Goal: Task Accomplishment & Management: Use online tool/utility

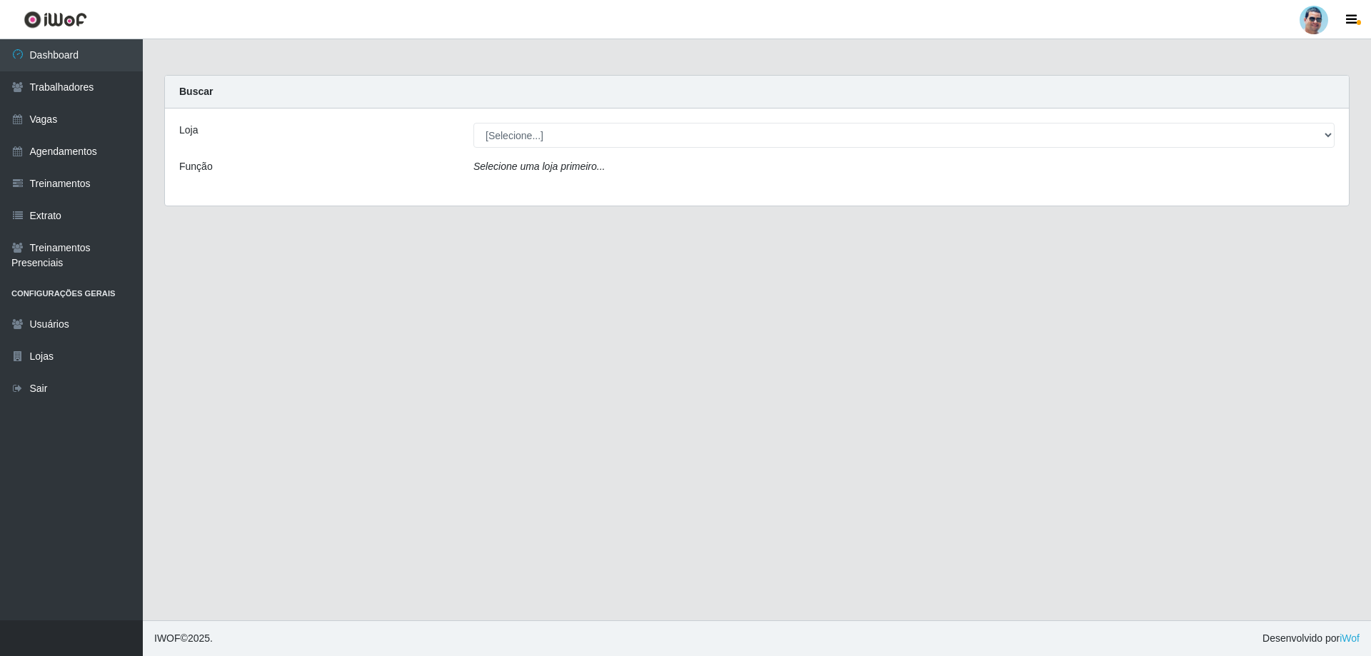
click at [183, 133] on label "Loja" at bounding box center [188, 130] width 19 height 15
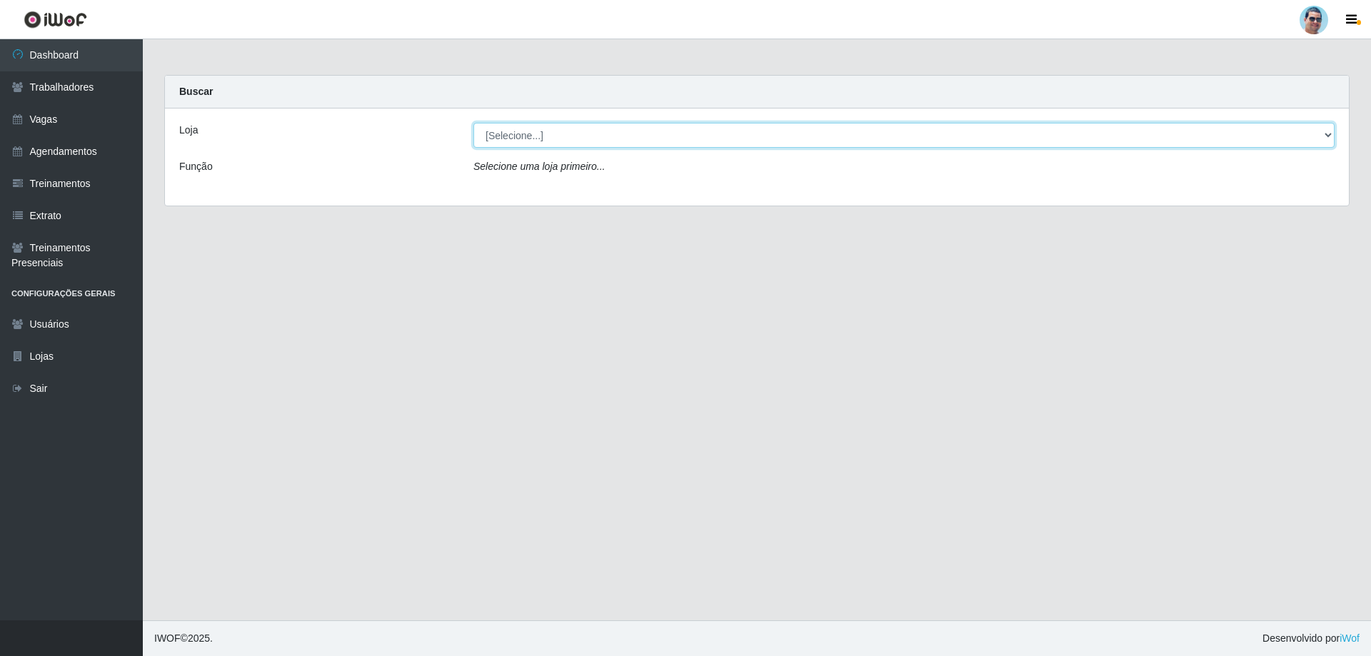
click at [473, 133] on select "[Selecione...] Mercadinho Extrabom" at bounding box center [903, 135] width 861 height 25
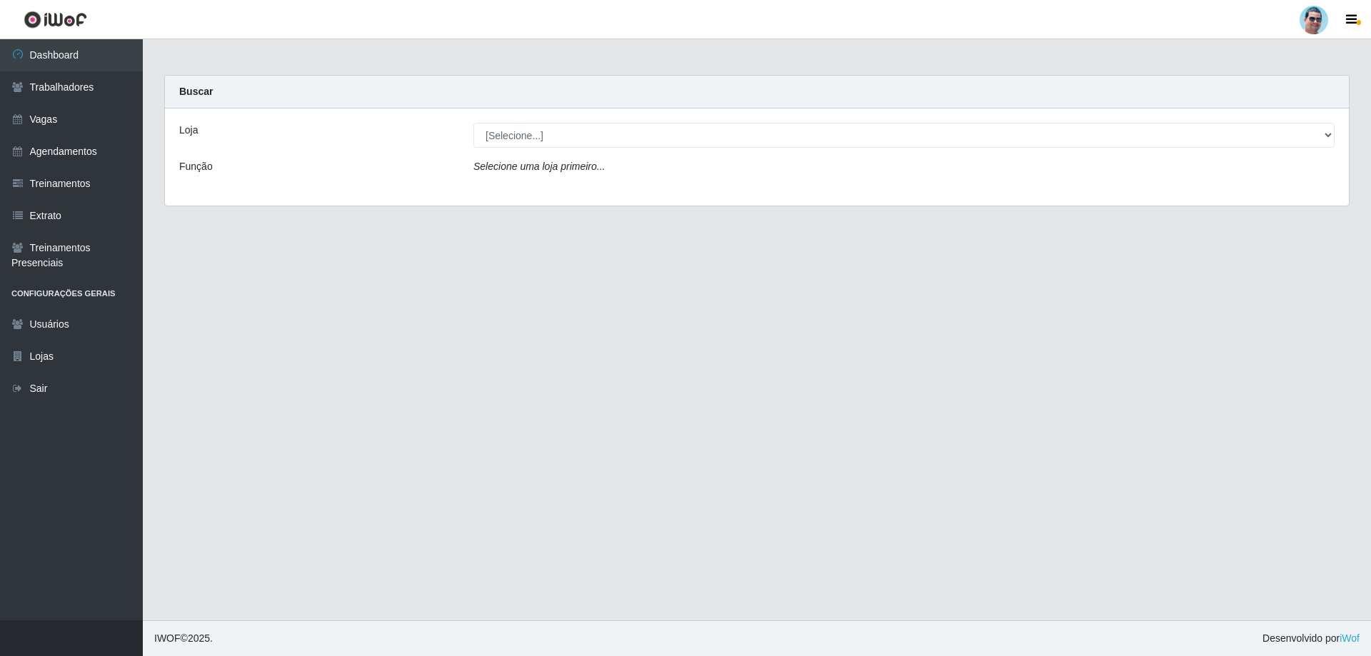
click at [195, 128] on label "Loja" at bounding box center [188, 130] width 19 height 15
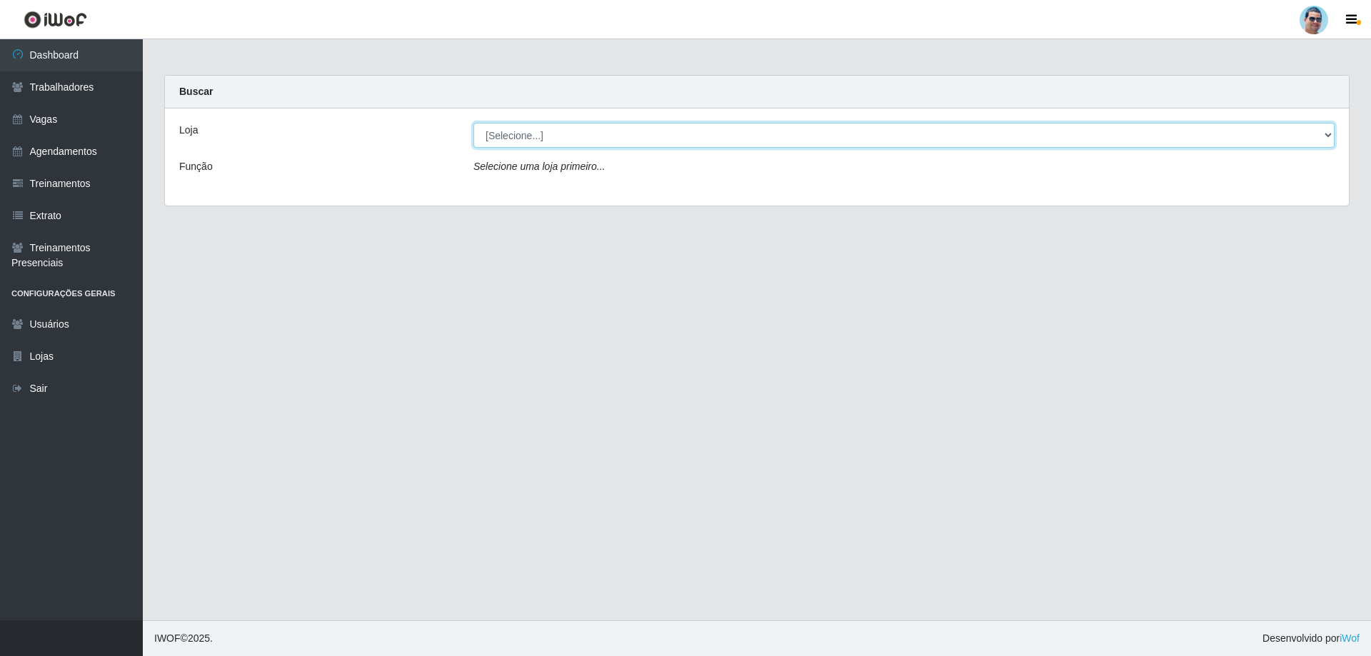
click at [473, 128] on select "[Selecione...] Mercadinho Extrabom" at bounding box center [903, 135] width 861 height 25
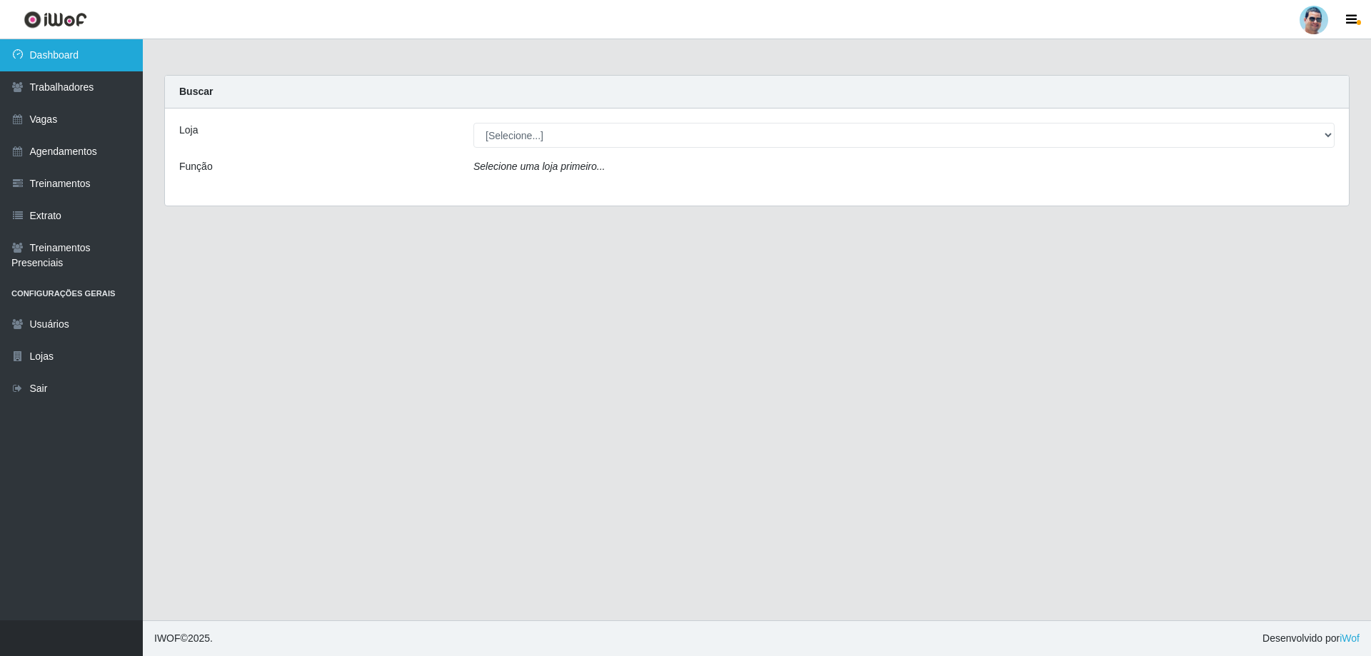
click at [136, 66] on link "Dashboard" at bounding box center [71, 55] width 143 height 32
click at [125, 85] on link "Trabalhadores" at bounding box center [71, 87] width 143 height 32
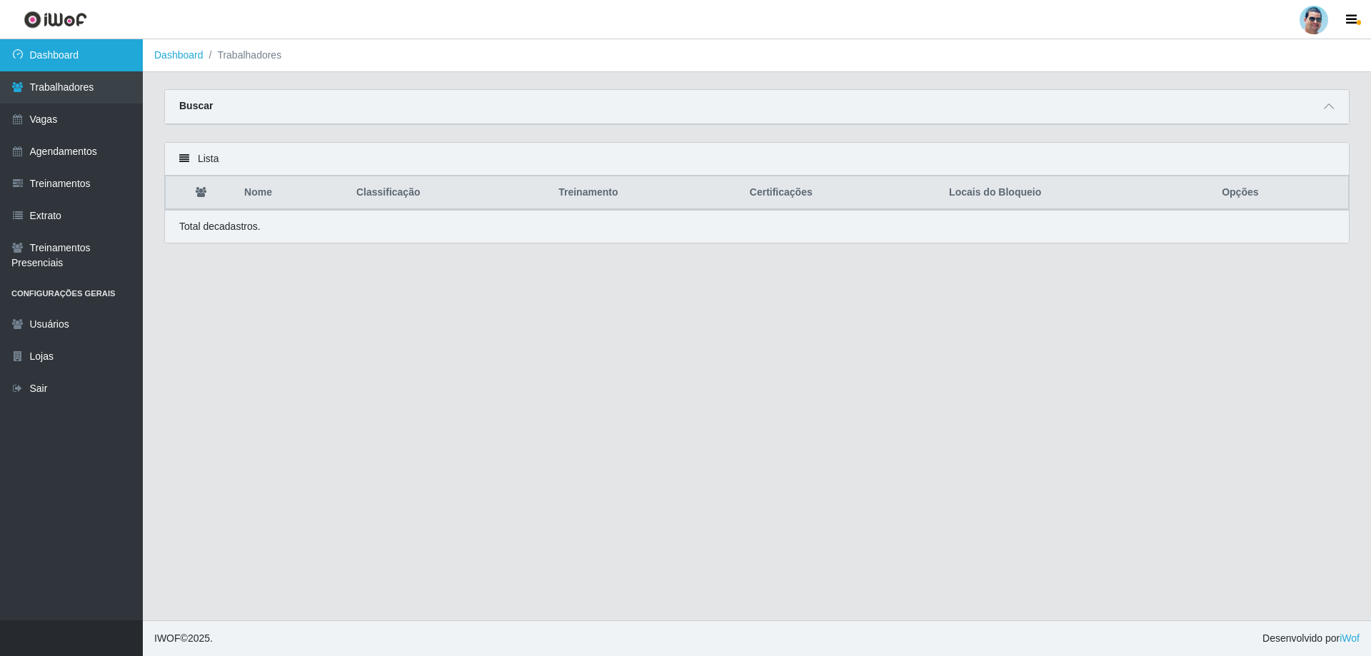
click at [119, 49] on link "Dashboard" at bounding box center [71, 55] width 143 height 32
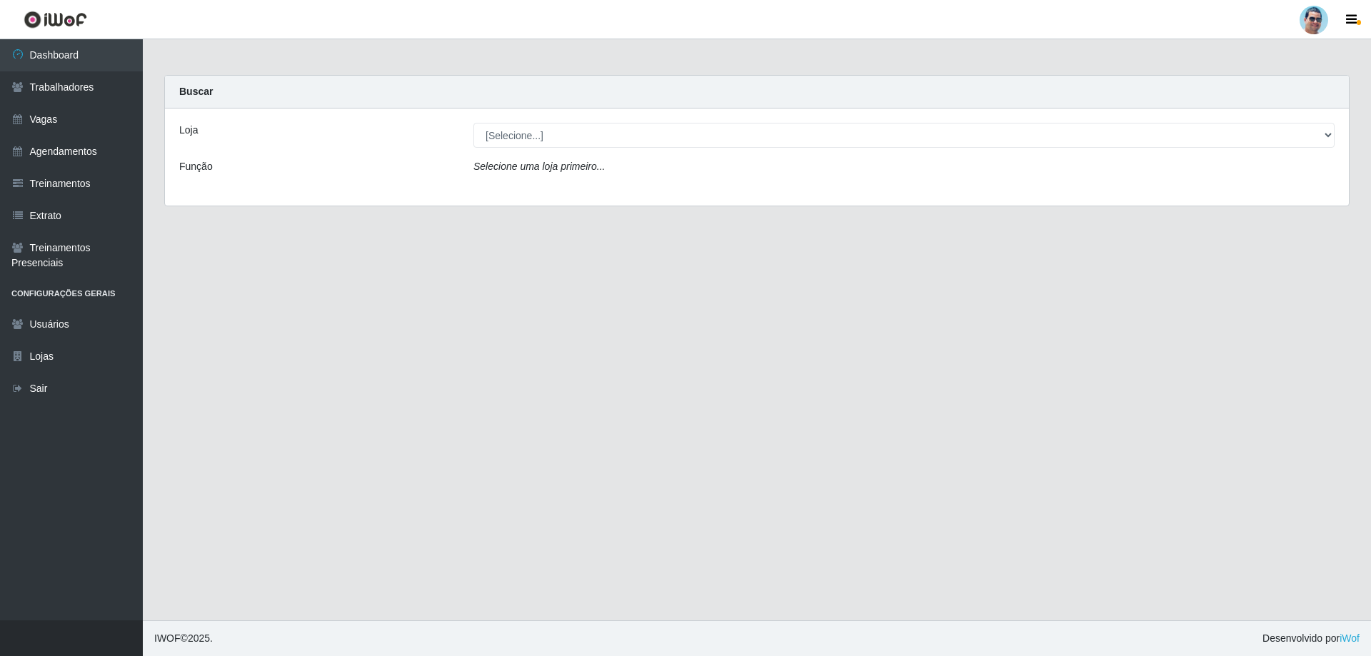
click at [191, 134] on label "Loja" at bounding box center [188, 130] width 19 height 15
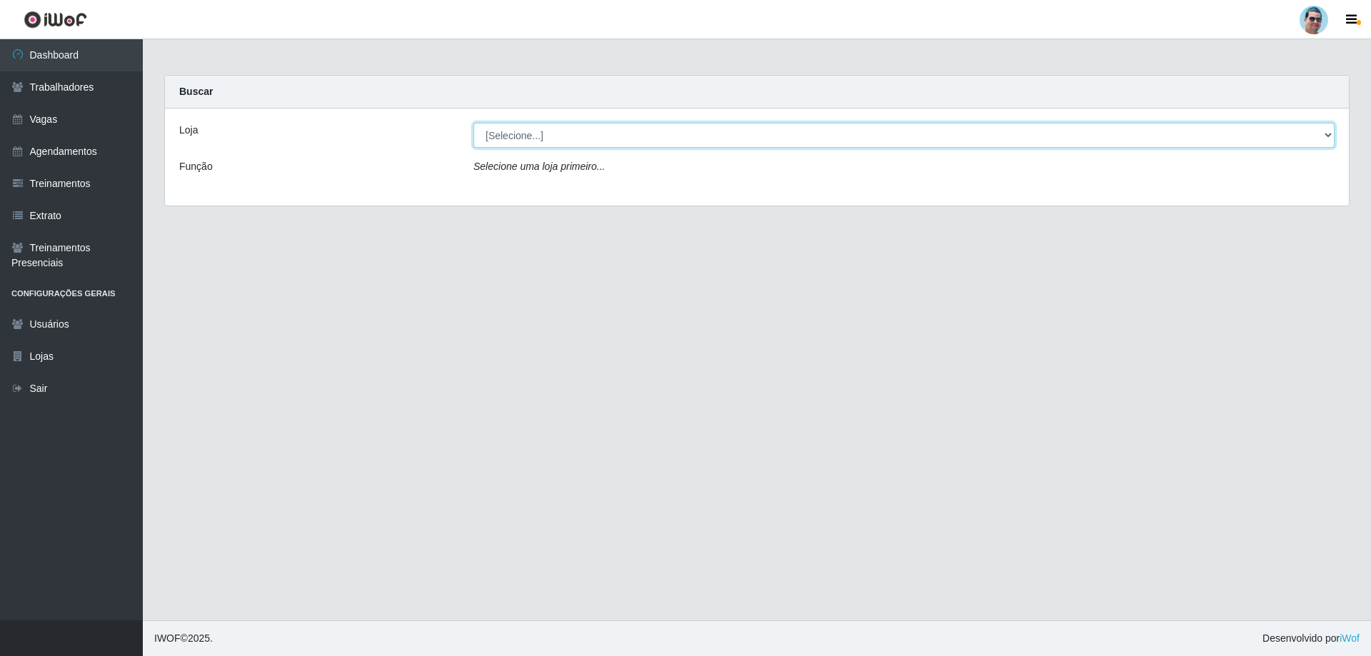
click at [473, 134] on select "[Selecione...] Mercadinho Extrabom" at bounding box center [903, 135] width 861 height 25
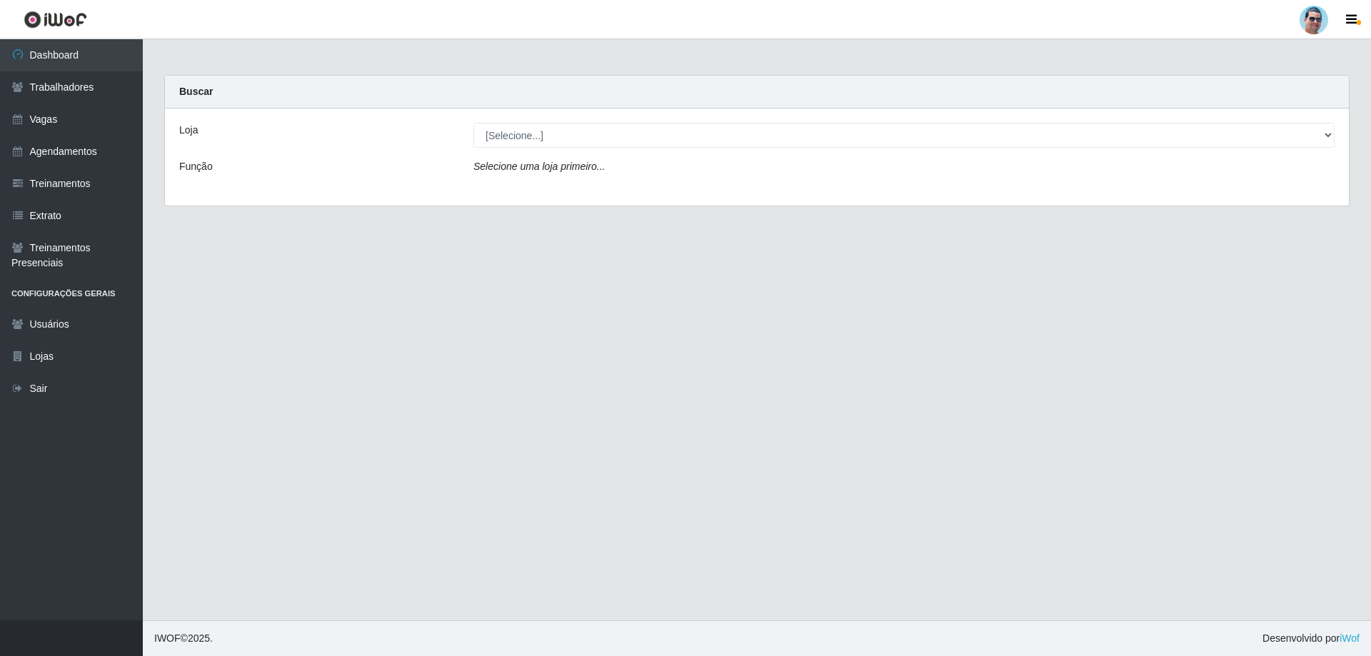
click at [181, 136] on label "Loja" at bounding box center [188, 130] width 19 height 15
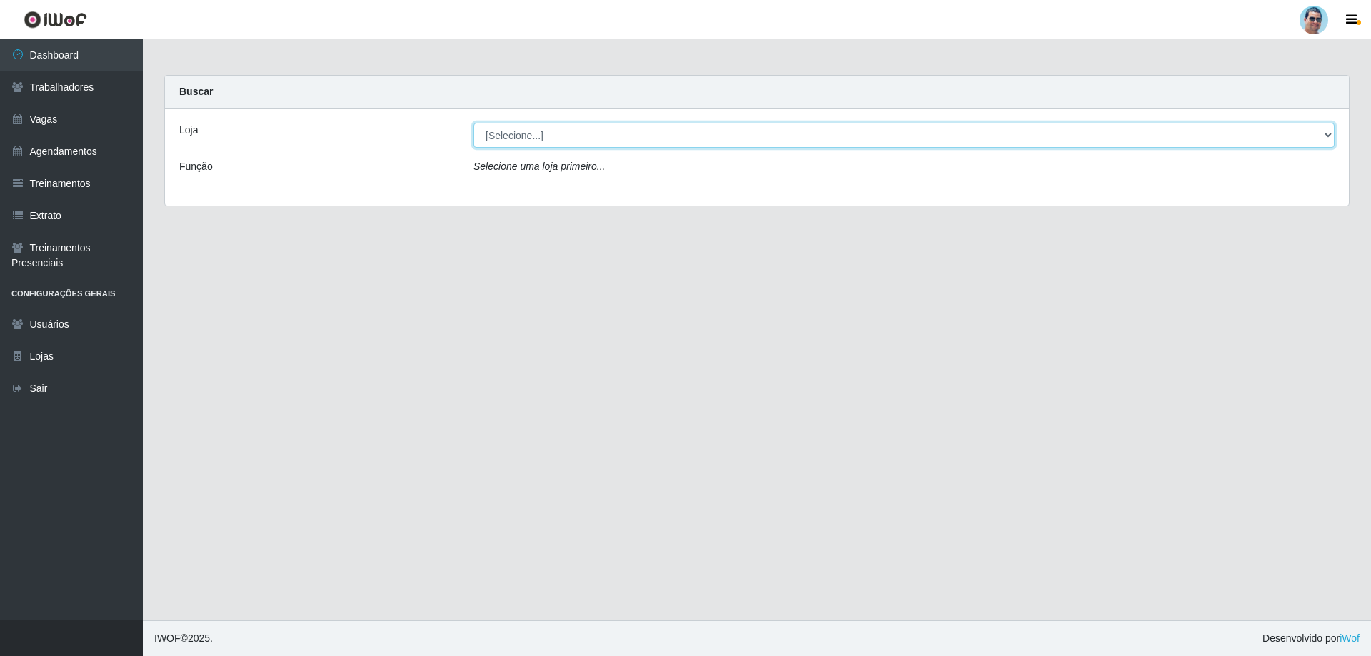
click at [473, 136] on select "[Selecione...] Mercadinho Extrabom" at bounding box center [903, 135] width 861 height 25
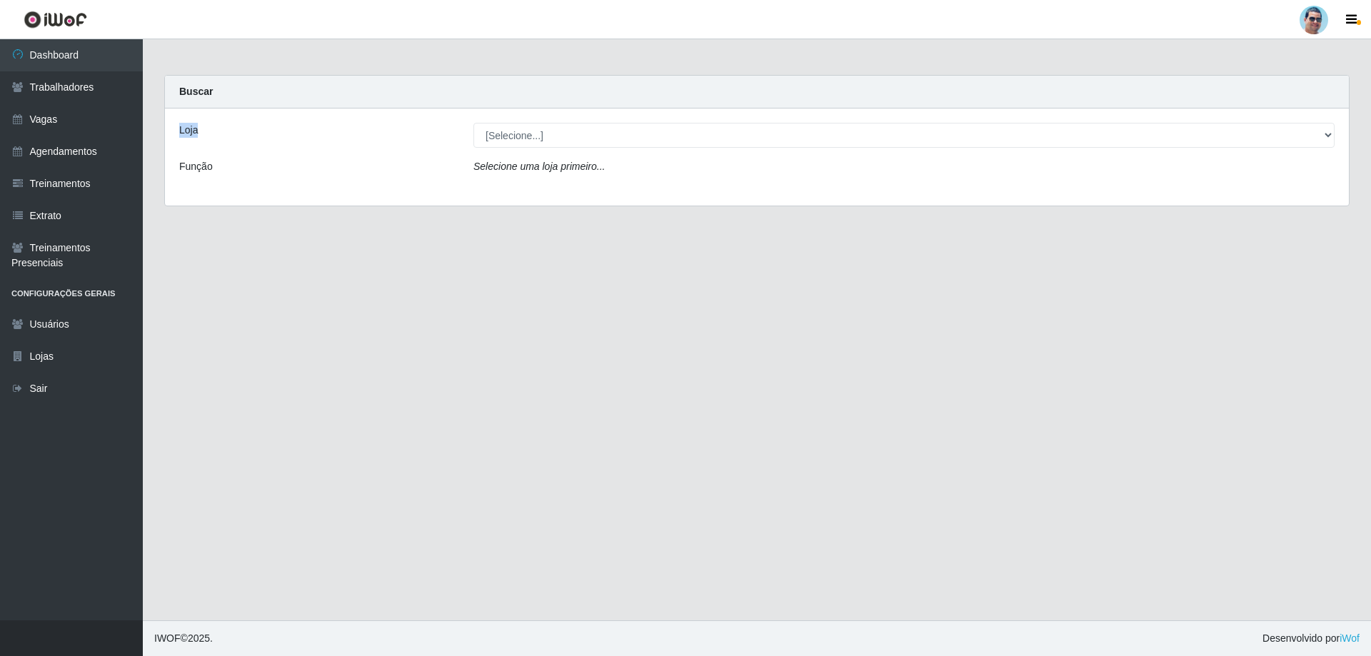
click at [181, 136] on label "Loja" at bounding box center [188, 130] width 19 height 15
click at [473, 136] on select "[Selecione...] Mercadinho Extrabom" at bounding box center [903, 135] width 861 height 25
click at [181, 136] on label "Loja" at bounding box center [188, 130] width 19 height 15
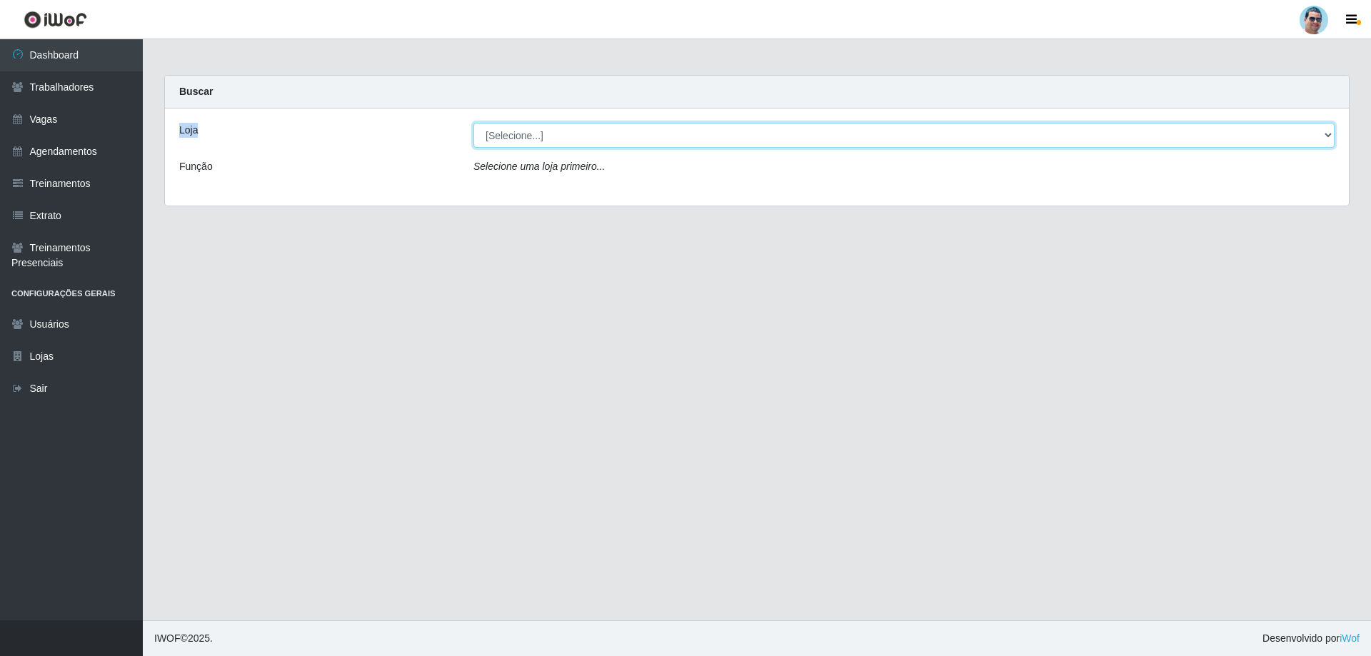
click at [473, 136] on select "[Selecione...] Mercadinho Extrabom" at bounding box center [903, 135] width 861 height 25
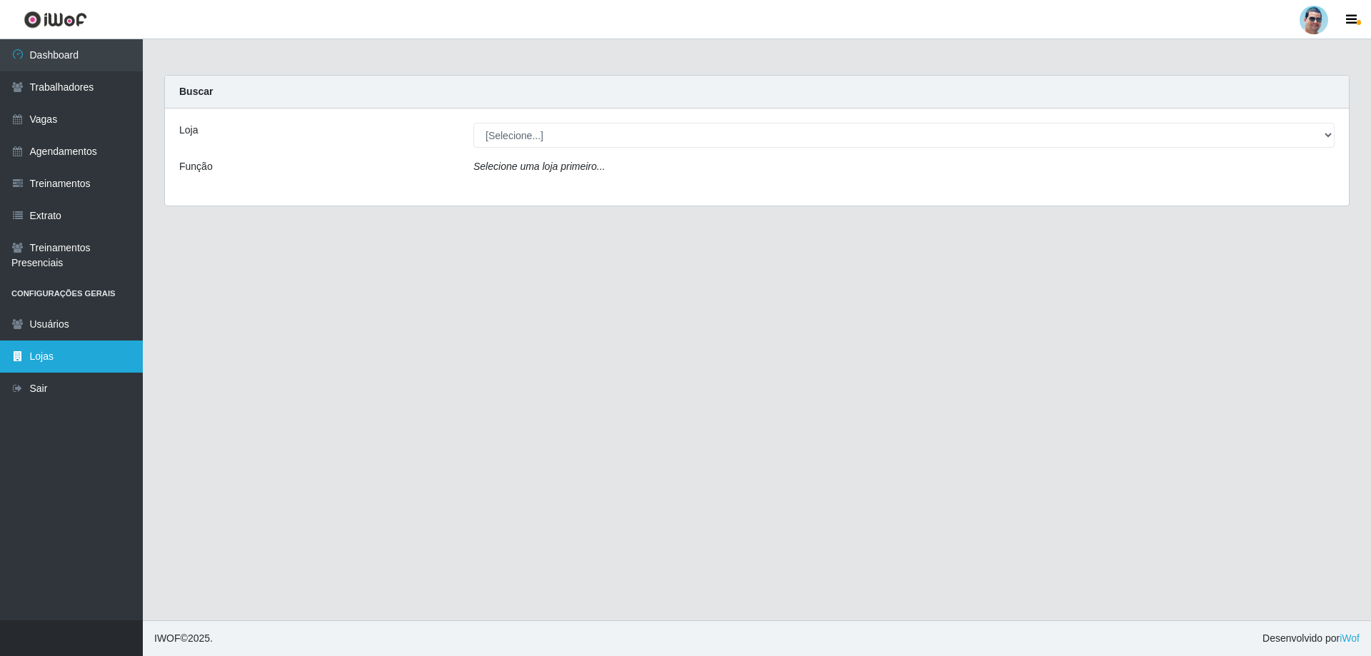
click at [33, 360] on link "Lojas" at bounding box center [71, 356] width 143 height 32
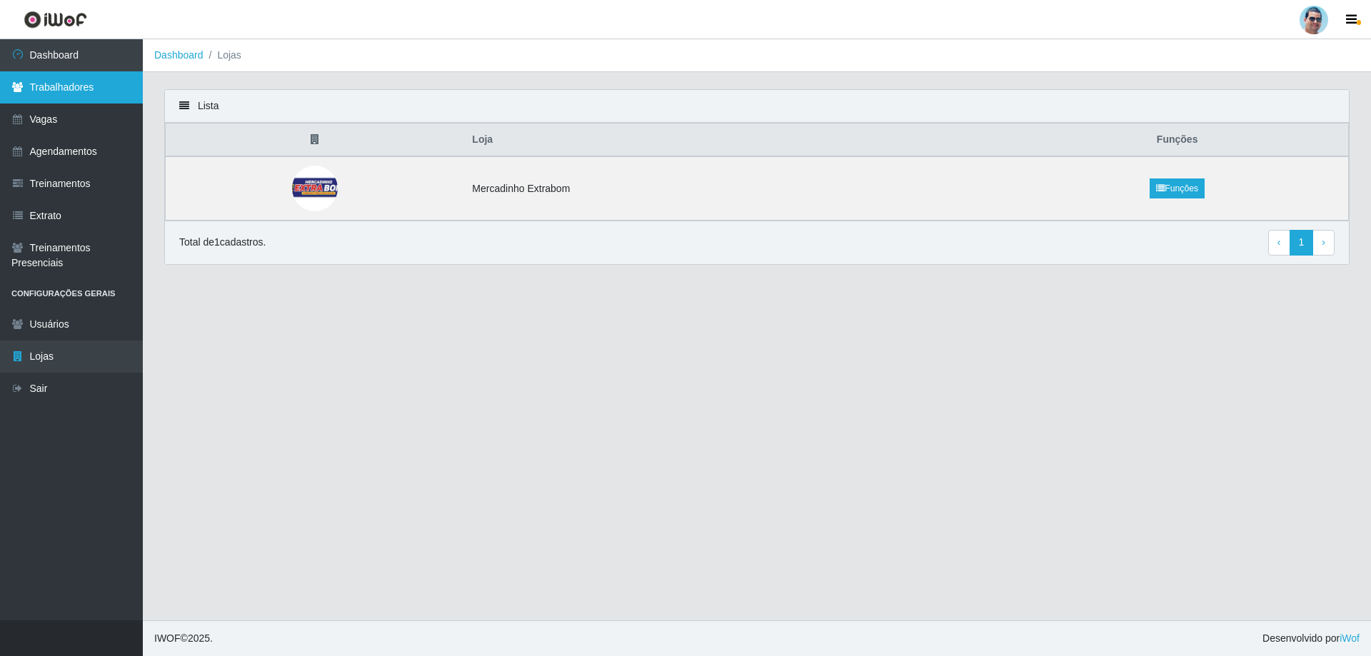
click at [32, 83] on link "Trabalhadores" at bounding box center [71, 87] width 143 height 32
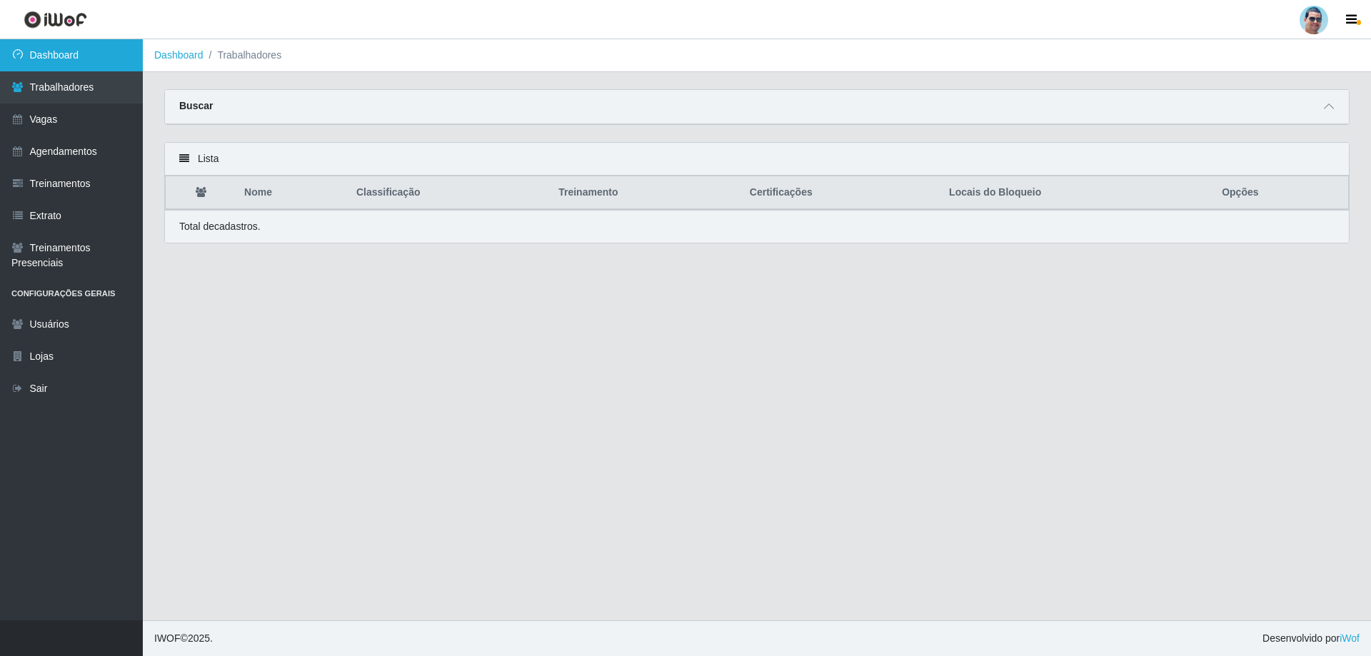
click at [39, 62] on link "Dashboard" at bounding box center [71, 55] width 143 height 32
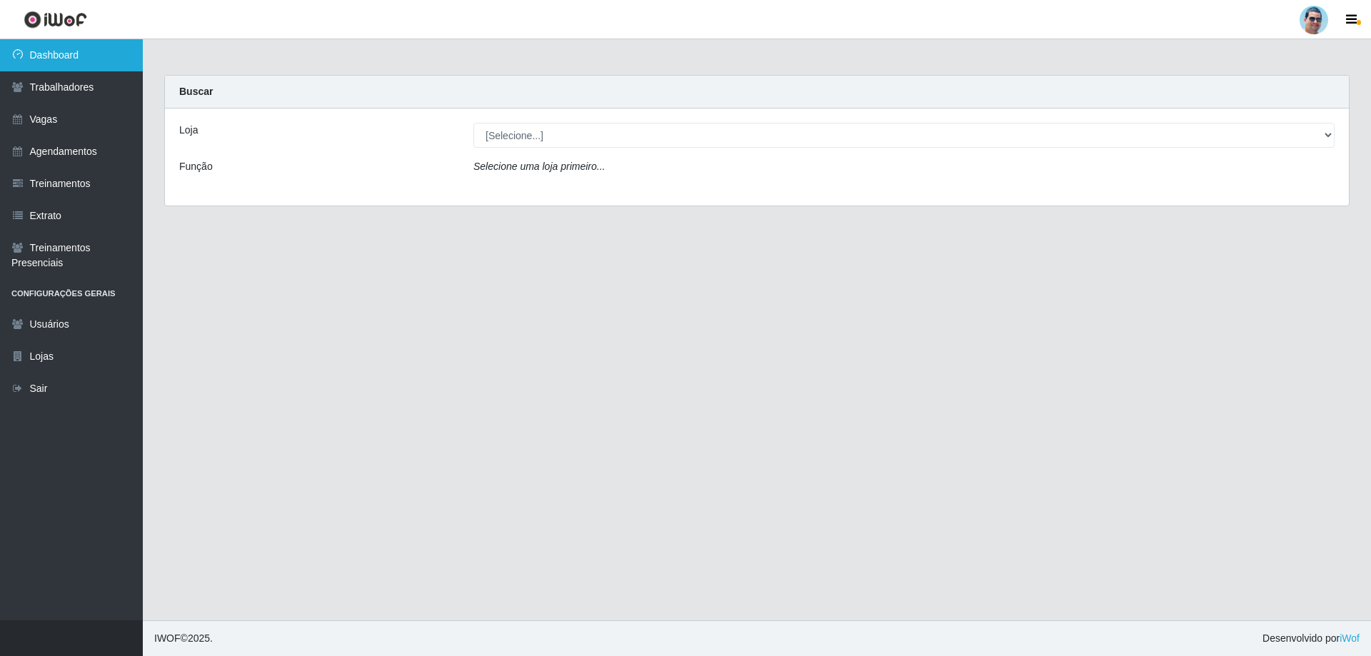
click at [64, 51] on link "Dashboard" at bounding box center [71, 55] width 143 height 32
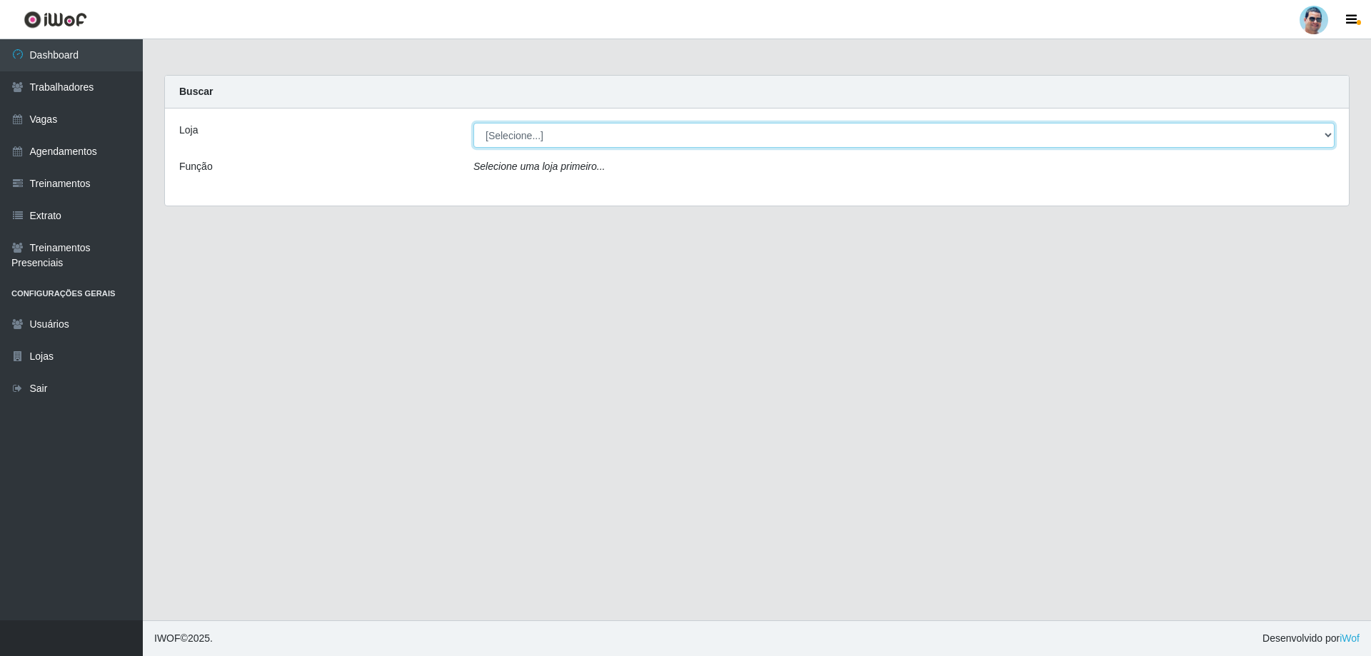
click at [800, 133] on select "[Selecione...] Mercadinho Extrabom" at bounding box center [903, 135] width 861 height 25
select select "175"
click at [473, 123] on select "[Selecione...] Mercadinho Extrabom" at bounding box center [903, 135] width 861 height 25
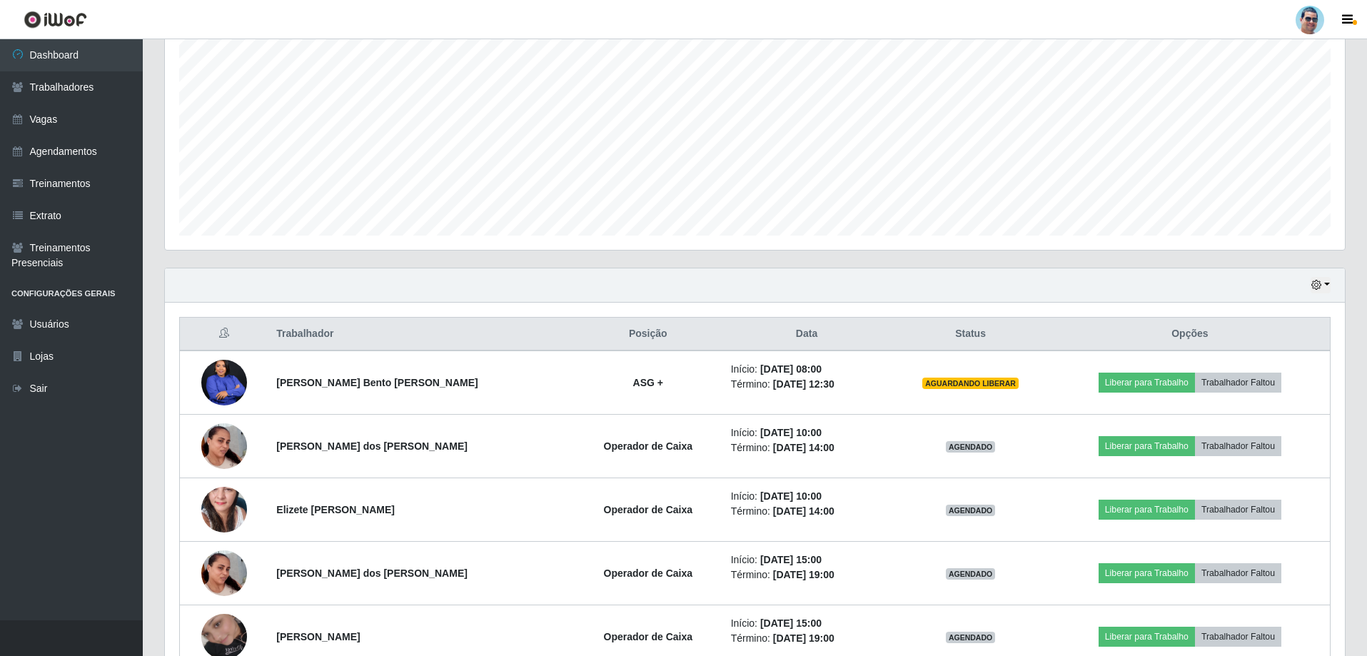
scroll to position [286, 0]
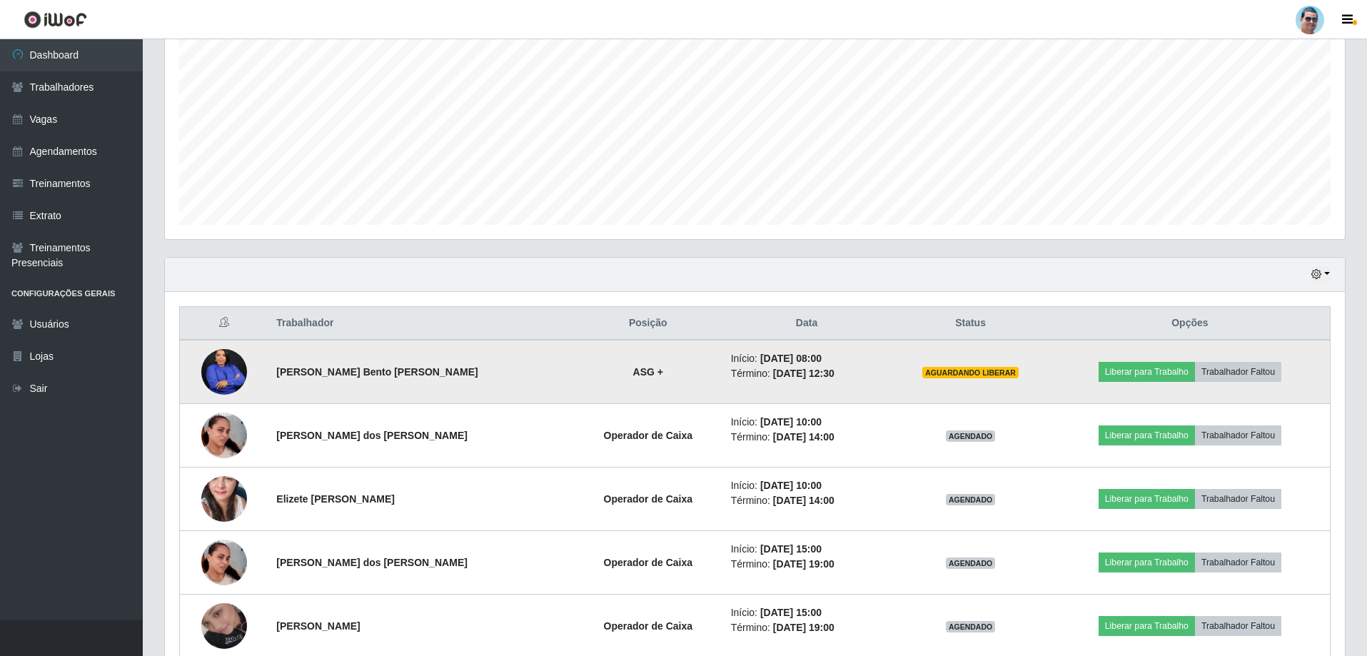
click at [218, 368] on img at bounding box center [224, 371] width 46 height 57
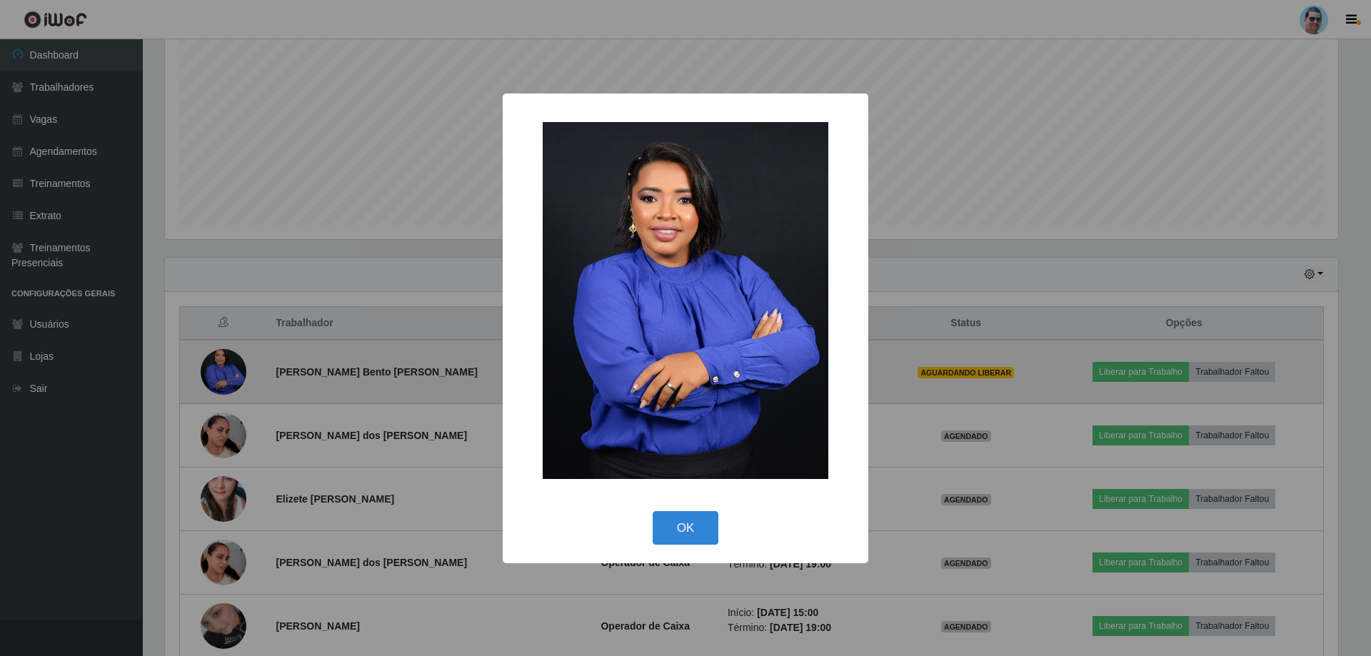
click at [218, 368] on div "× OK Cancel" at bounding box center [685, 328] width 1371 height 656
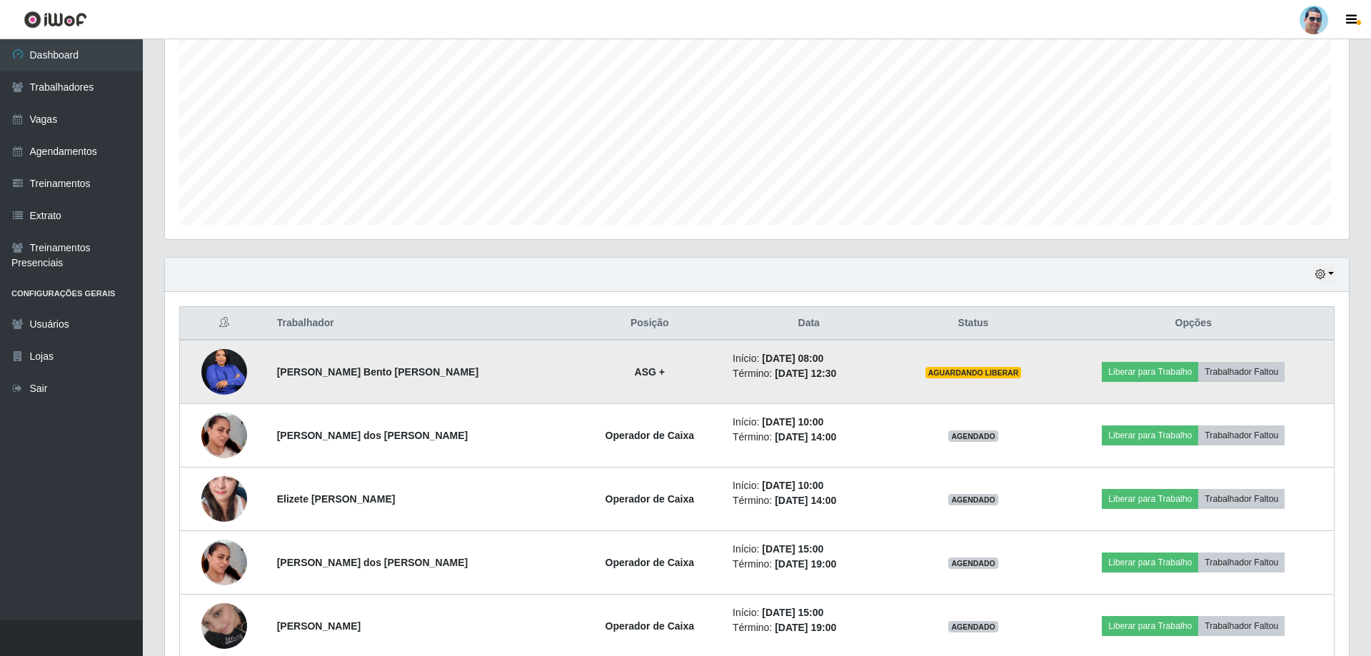
scroll to position [296, 1180]
click at [1139, 370] on button "Liberar para Trabalho" at bounding box center [1147, 372] width 96 height 20
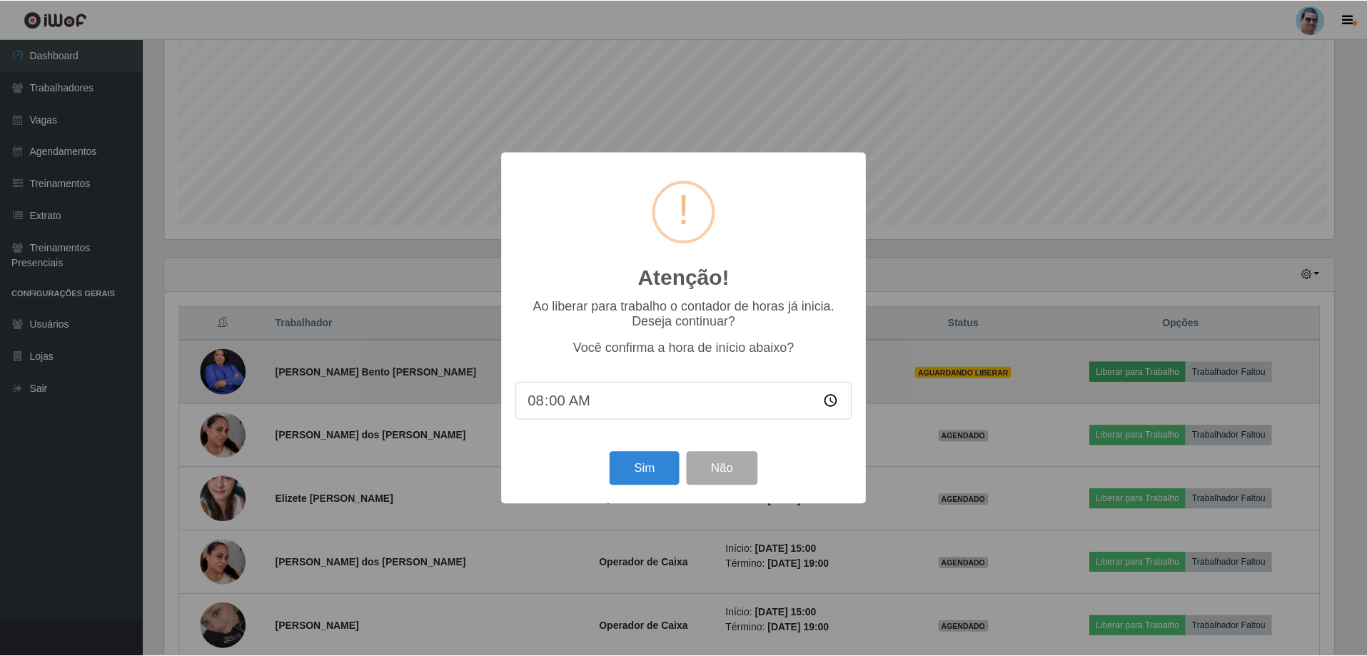
scroll to position [296, 1173]
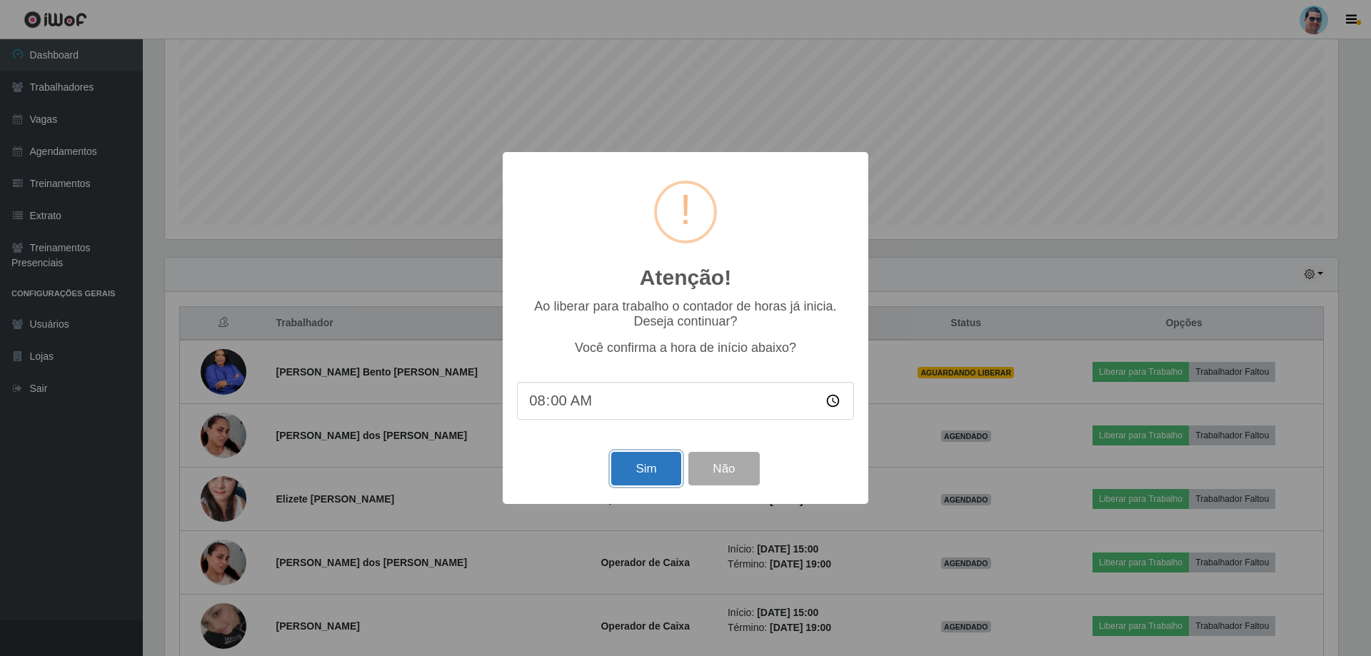
click at [653, 470] on button "Sim" at bounding box center [645, 469] width 69 height 34
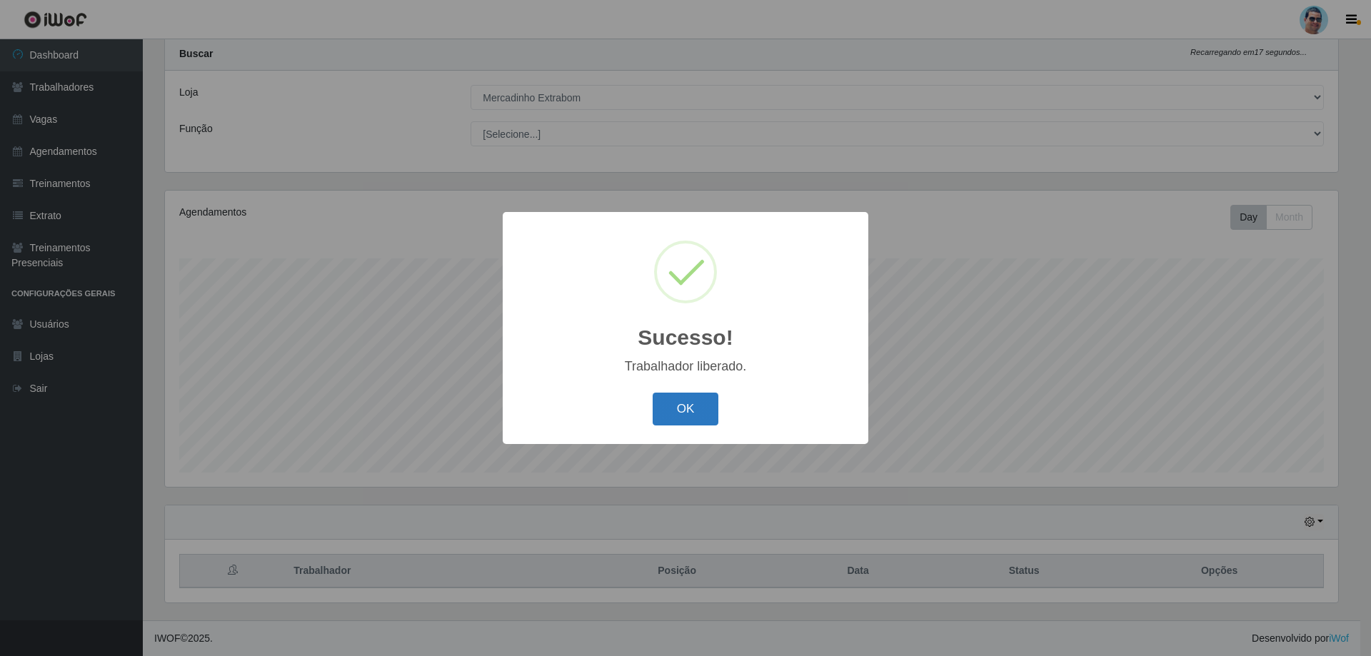
click at [690, 405] on button "OK" at bounding box center [685, 410] width 66 height 34
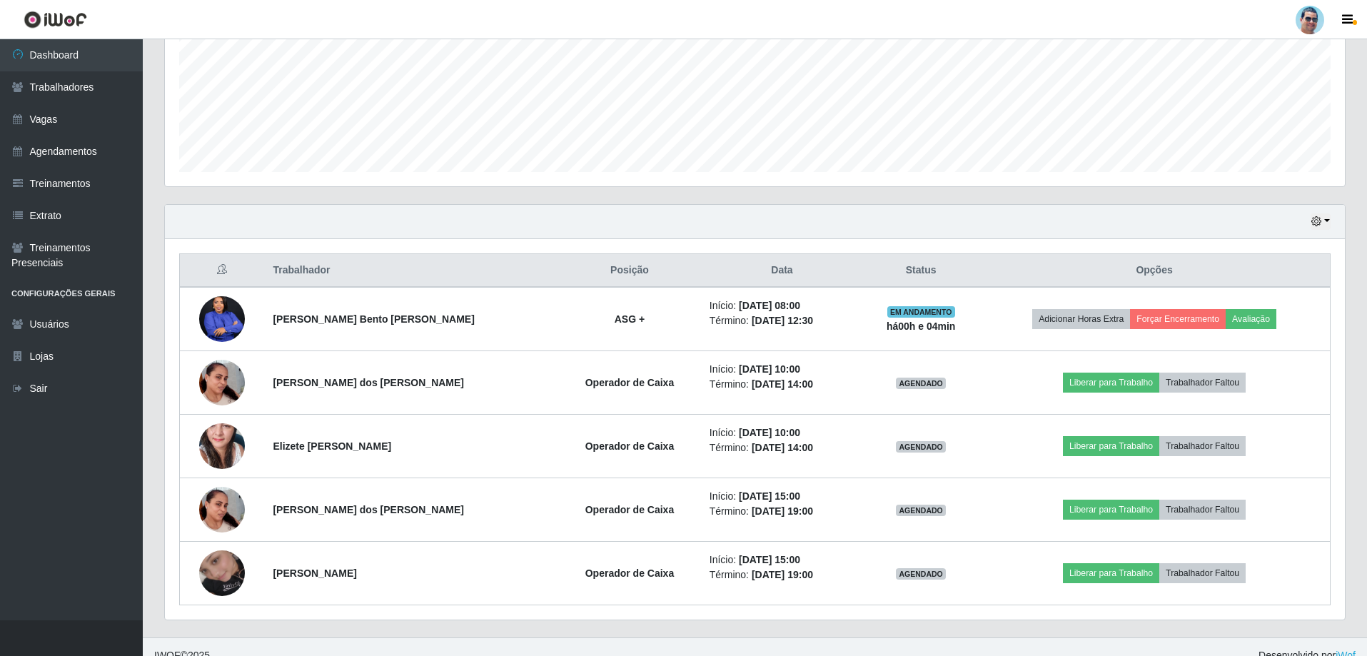
scroll to position [355, 0]
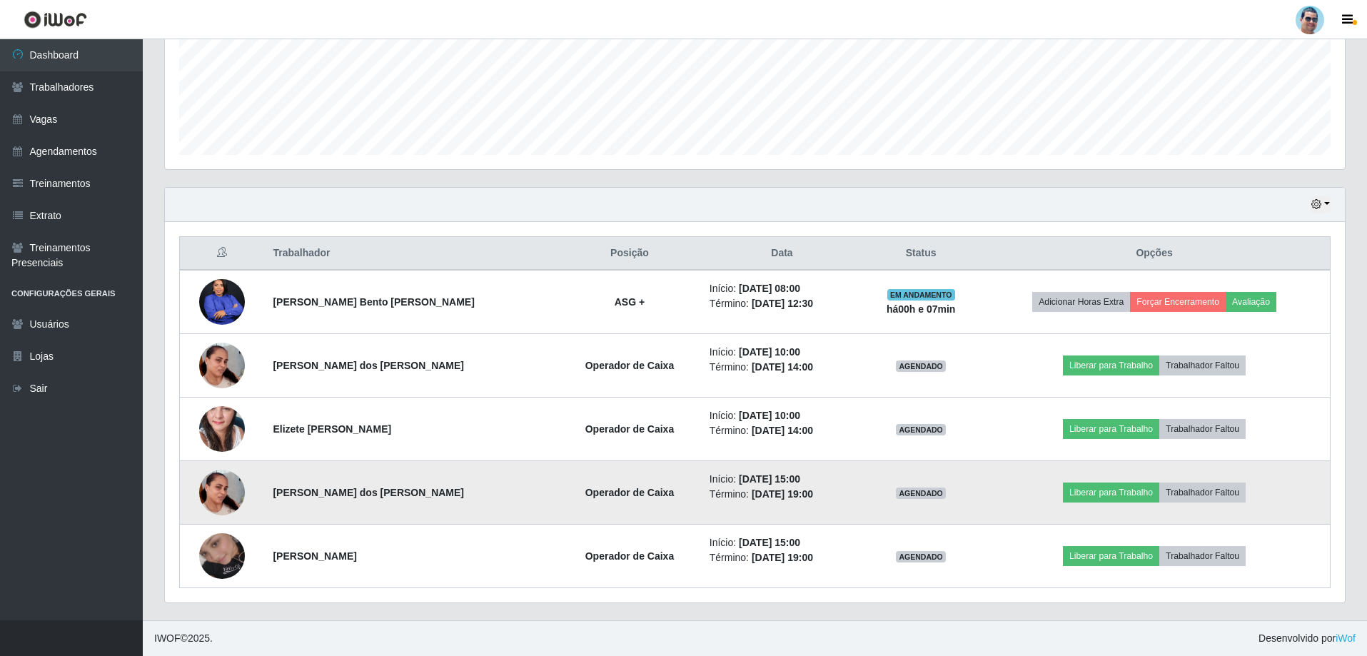
click at [211, 493] on img at bounding box center [222, 492] width 46 height 81
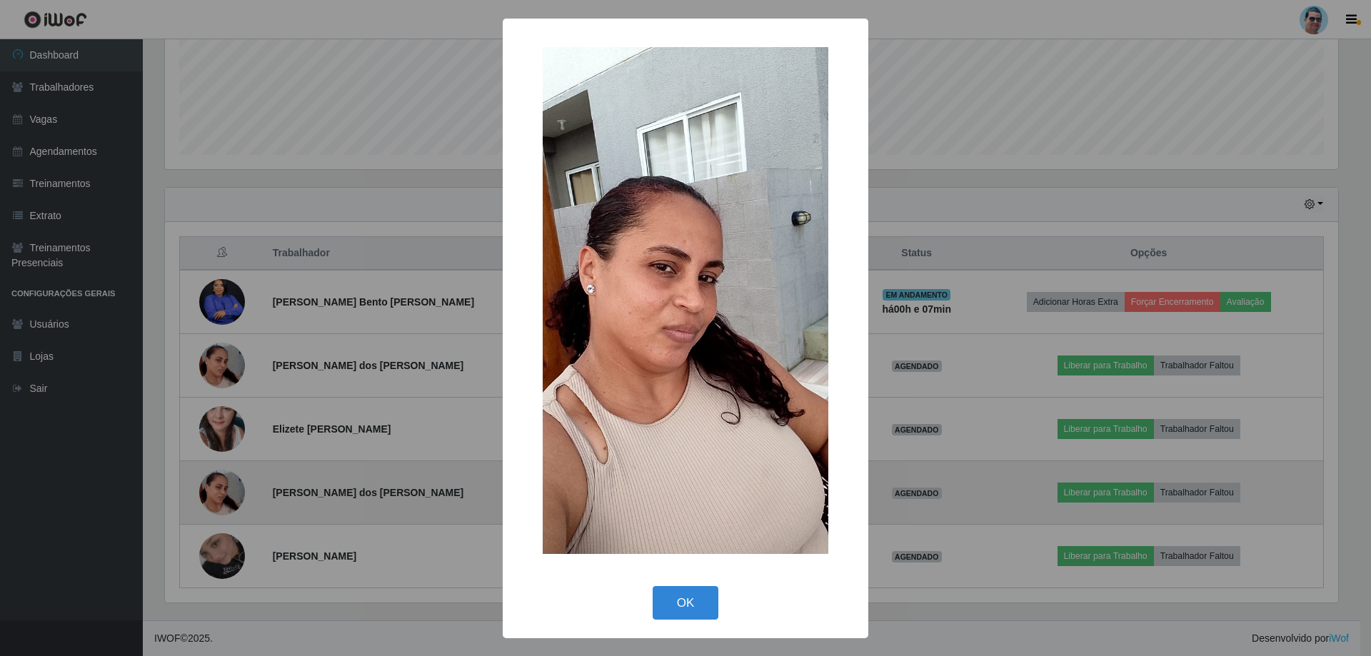
click at [211, 493] on div "× OK Cancel" at bounding box center [685, 328] width 1371 height 656
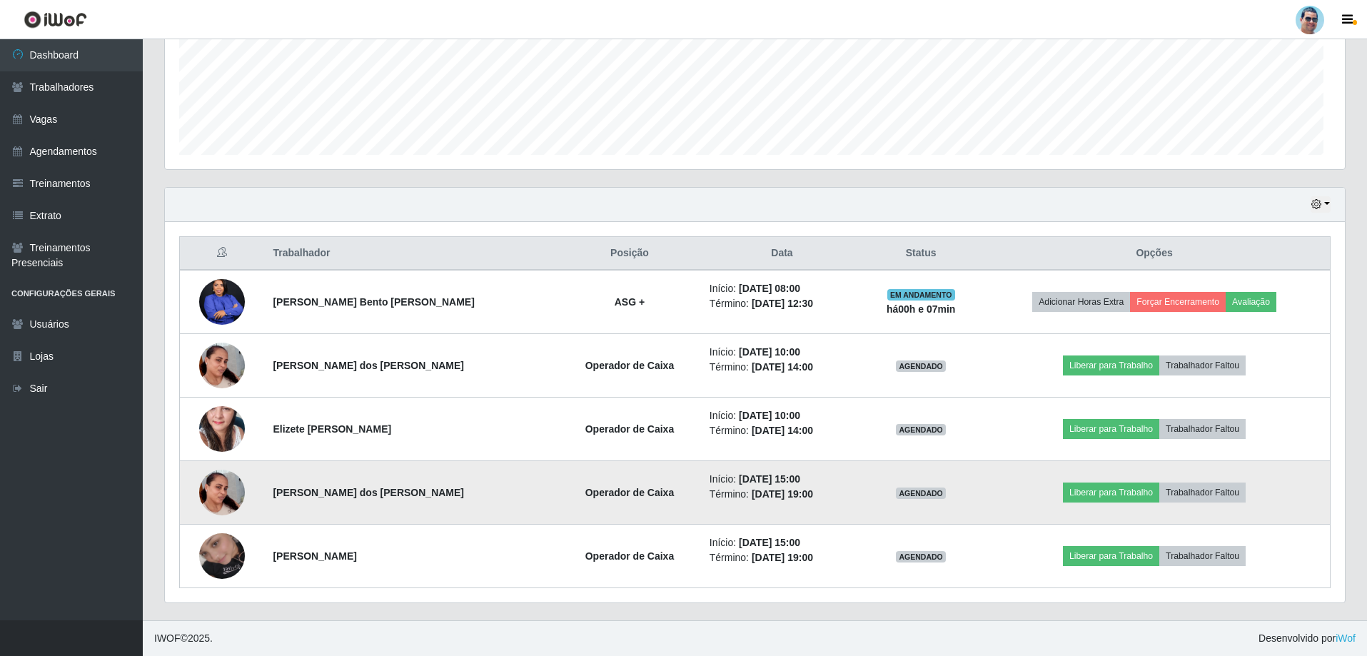
scroll to position [296, 1180]
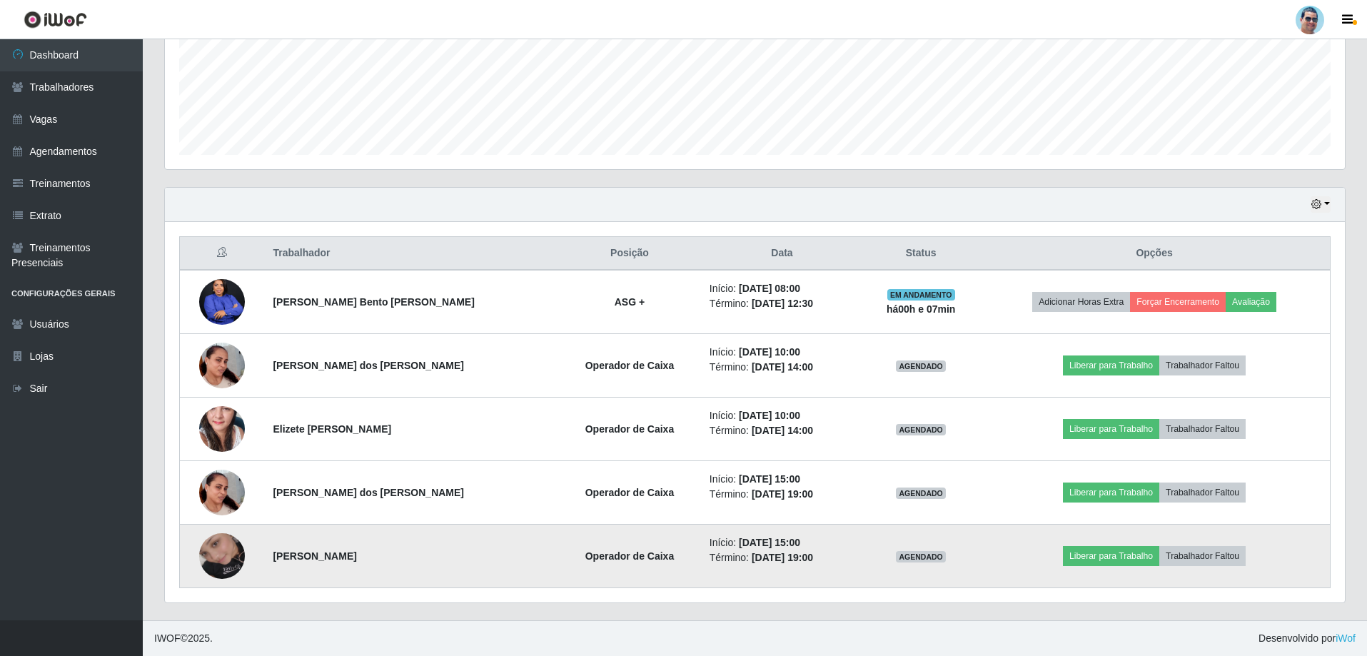
click at [226, 558] on img at bounding box center [222, 555] width 46 height 81
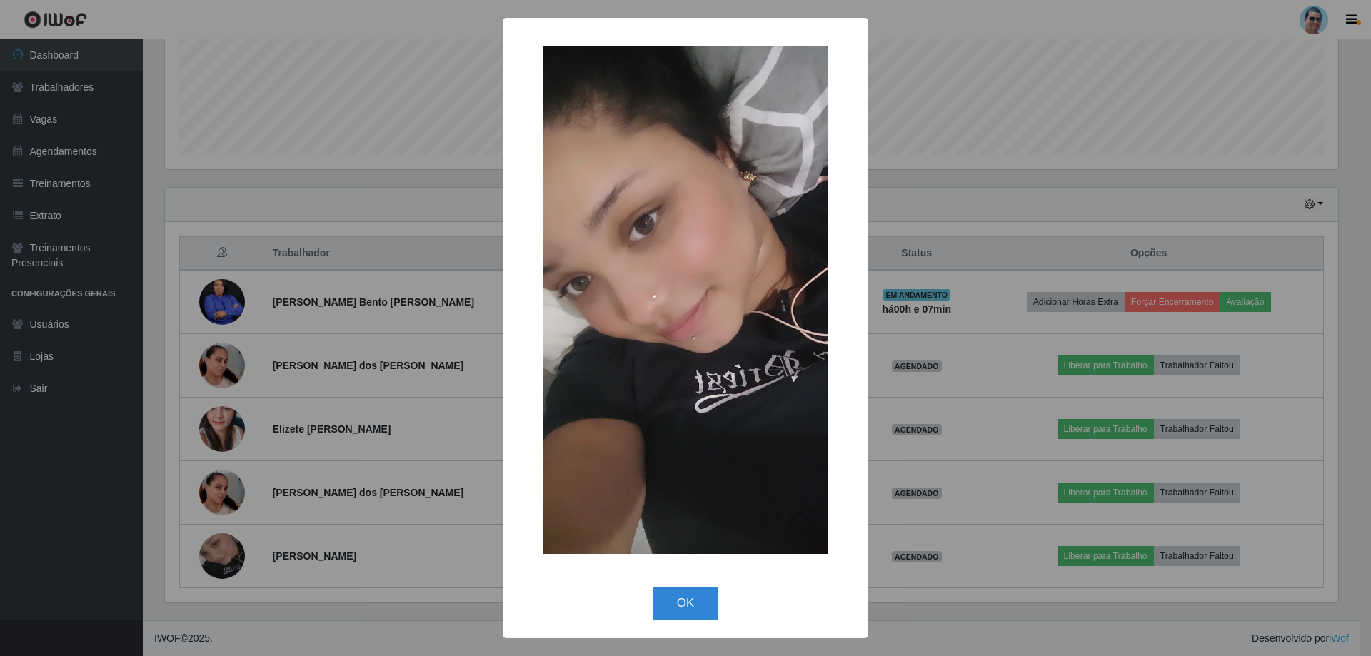
click at [225, 550] on div "× OK Cancel" at bounding box center [685, 328] width 1371 height 656
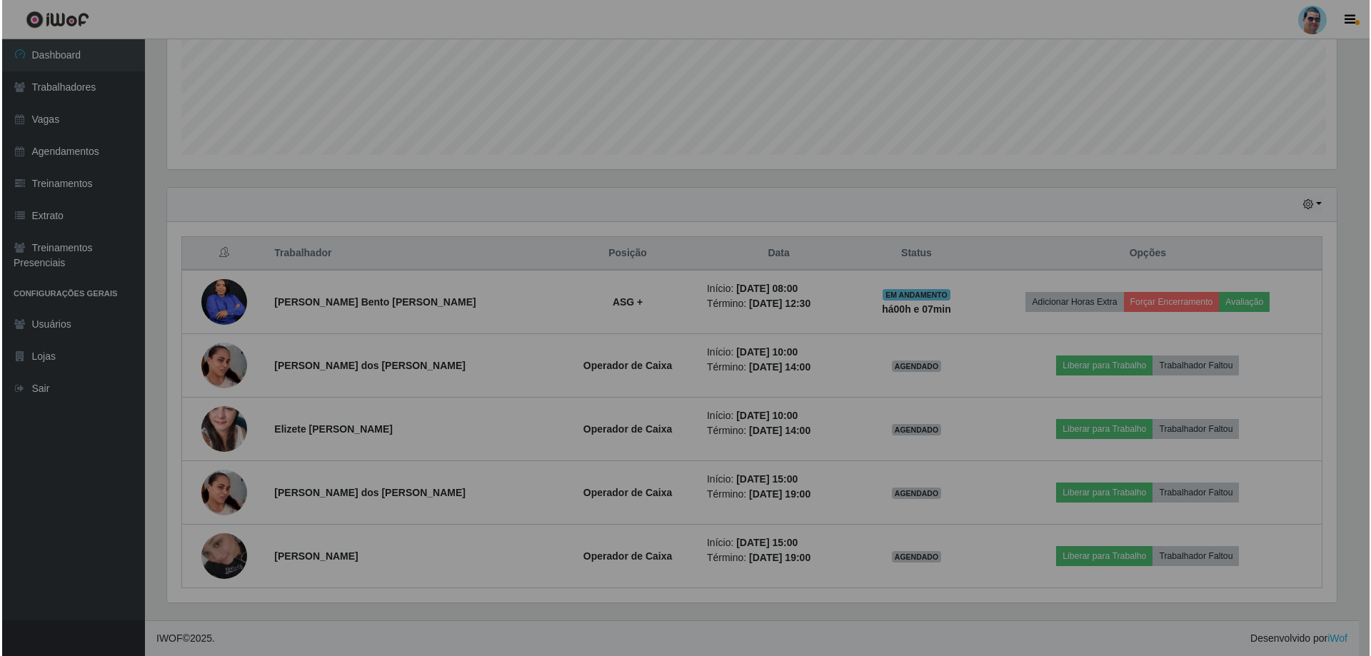
scroll to position [296, 1180]
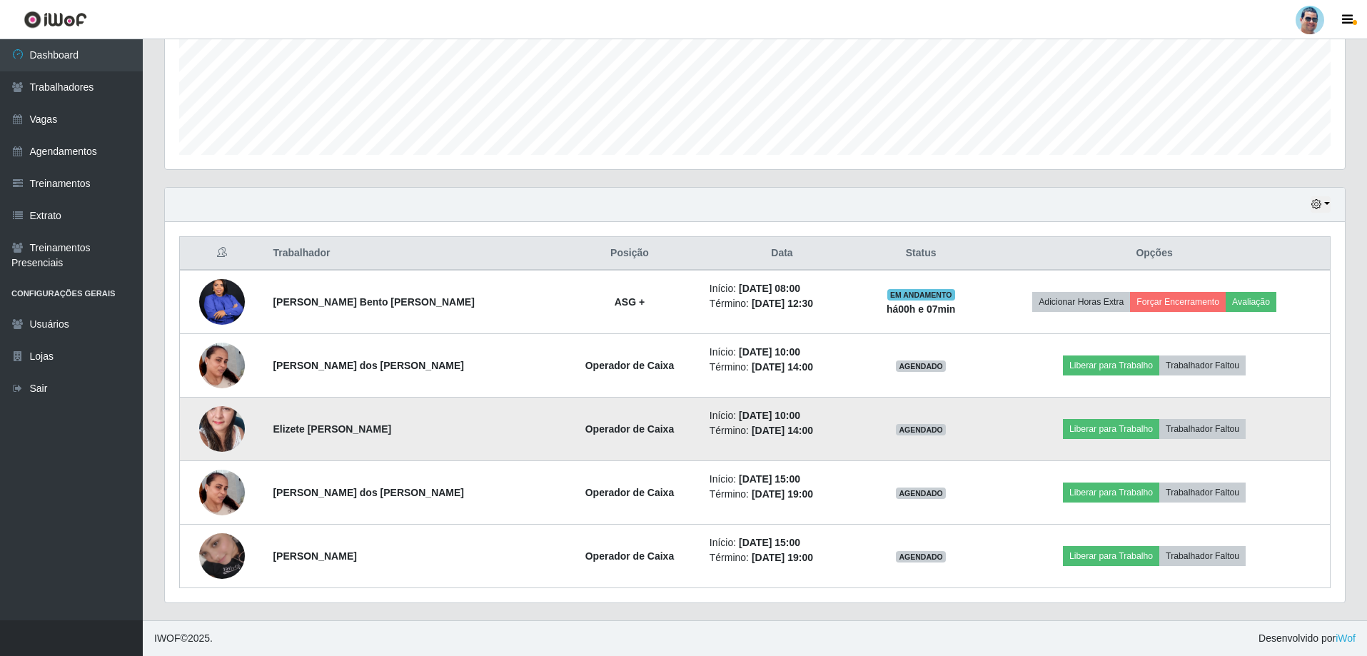
click at [226, 410] on img at bounding box center [222, 428] width 46 height 96
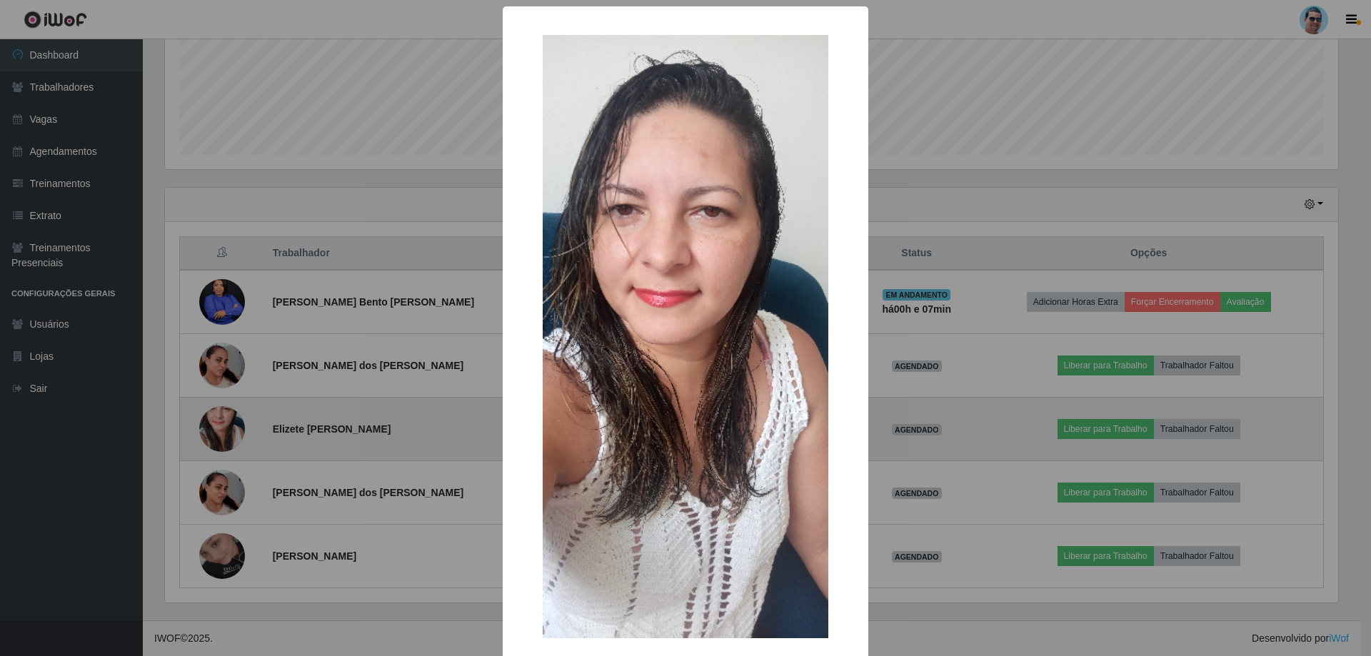
click at [226, 410] on div "× OK Cancel" at bounding box center [685, 328] width 1371 height 656
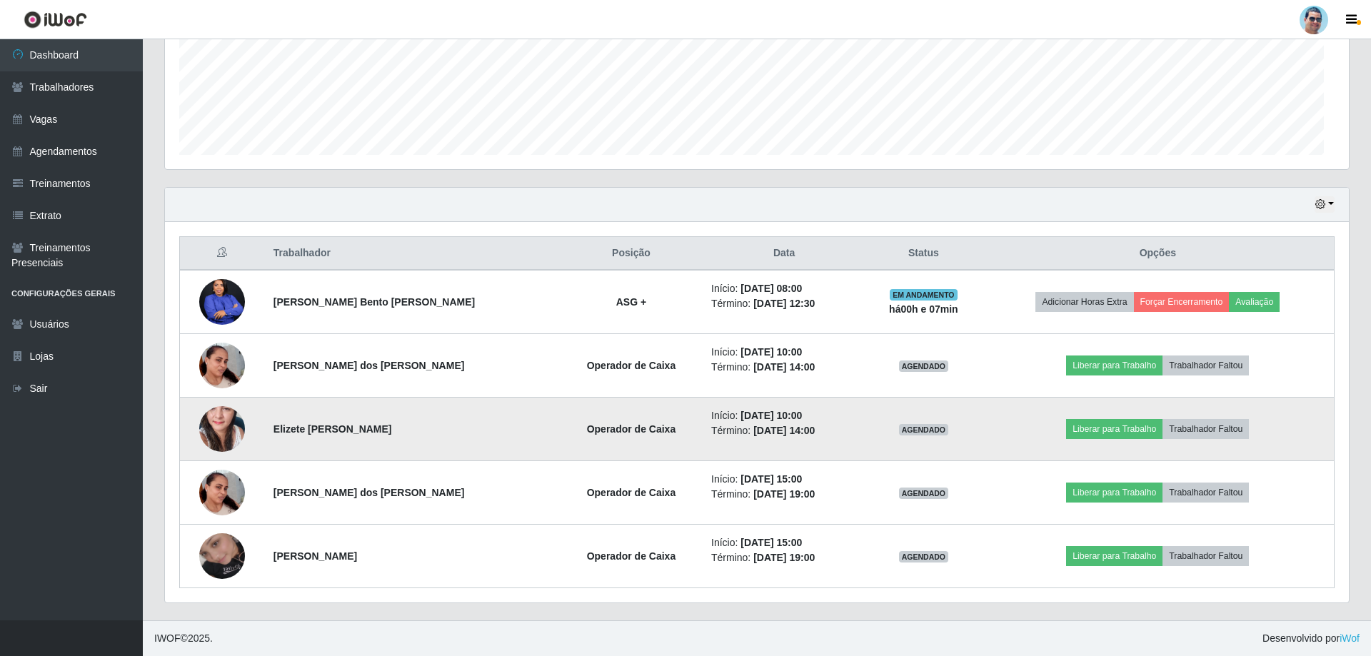
scroll to position [296, 1180]
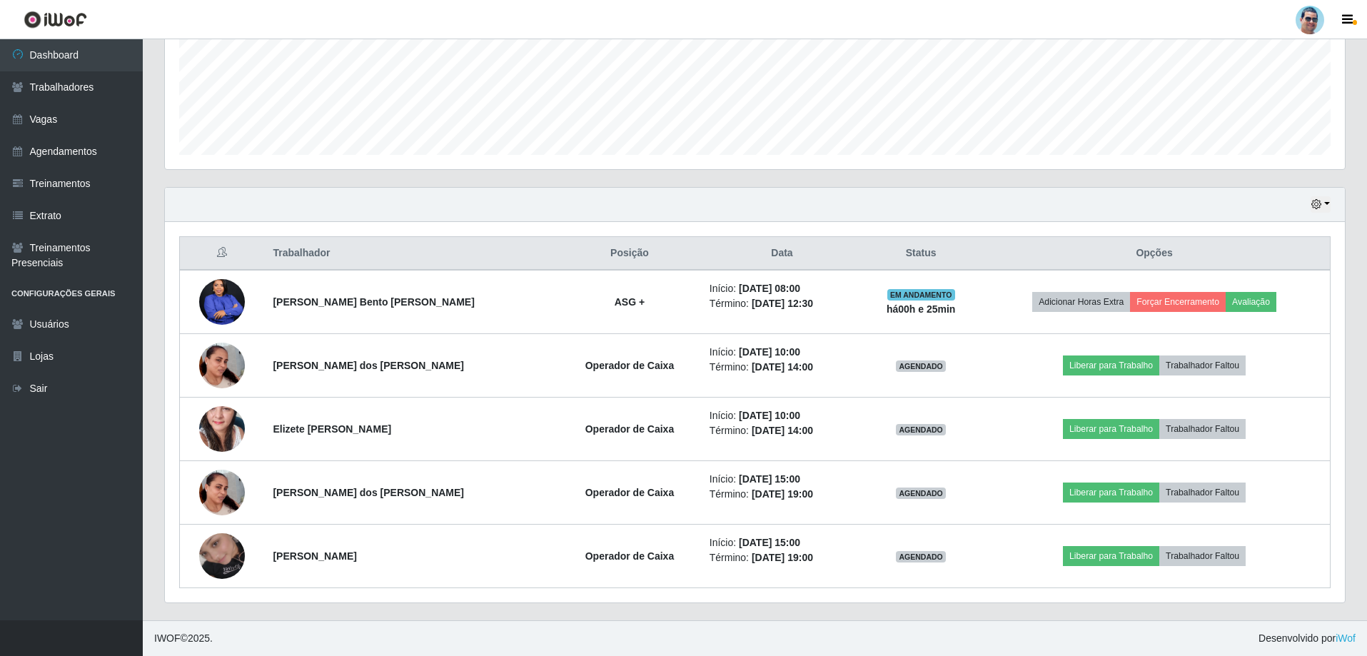
click at [734, 168] on div "Agendamentos Day Month" at bounding box center [755, 21] width 1180 height 296
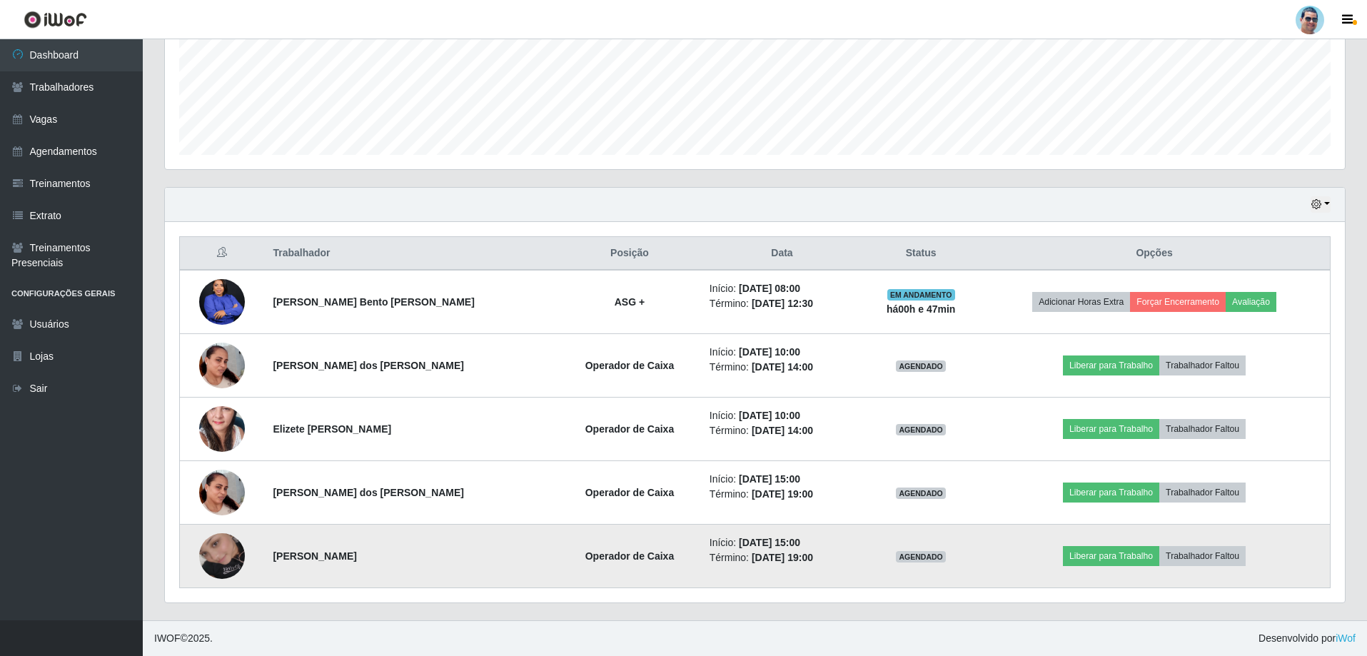
click at [224, 543] on img at bounding box center [222, 555] width 46 height 81
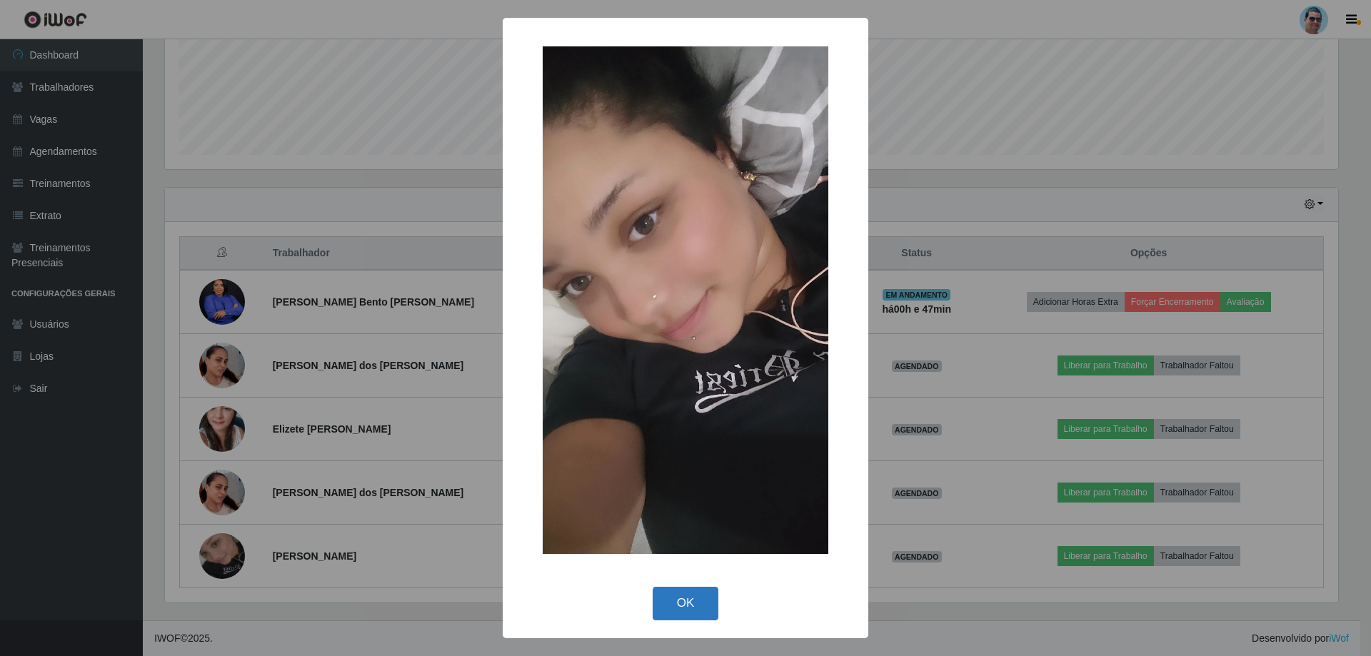
click at [677, 605] on button "OK" at bounding box center [685, 604] width 66 height 34
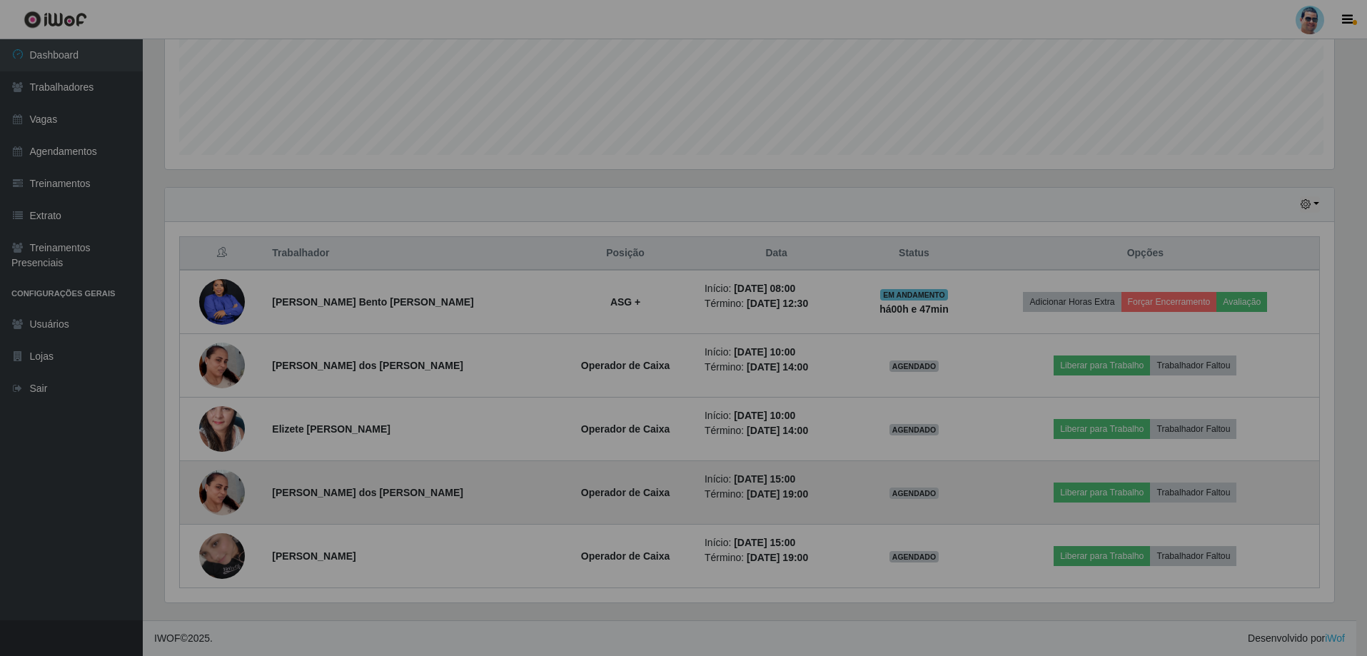
scroll to position [296, 1180]
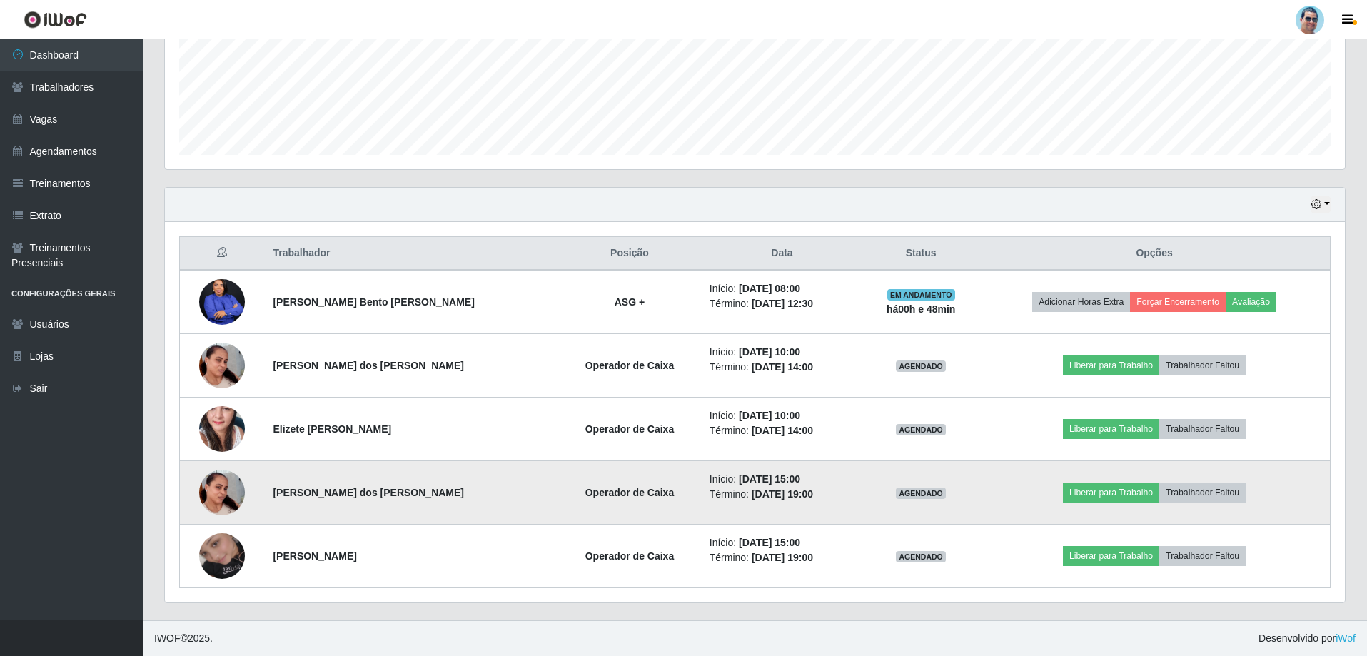
click at [238, 478] on img at bounding box center [222, 492] width 46 height 81
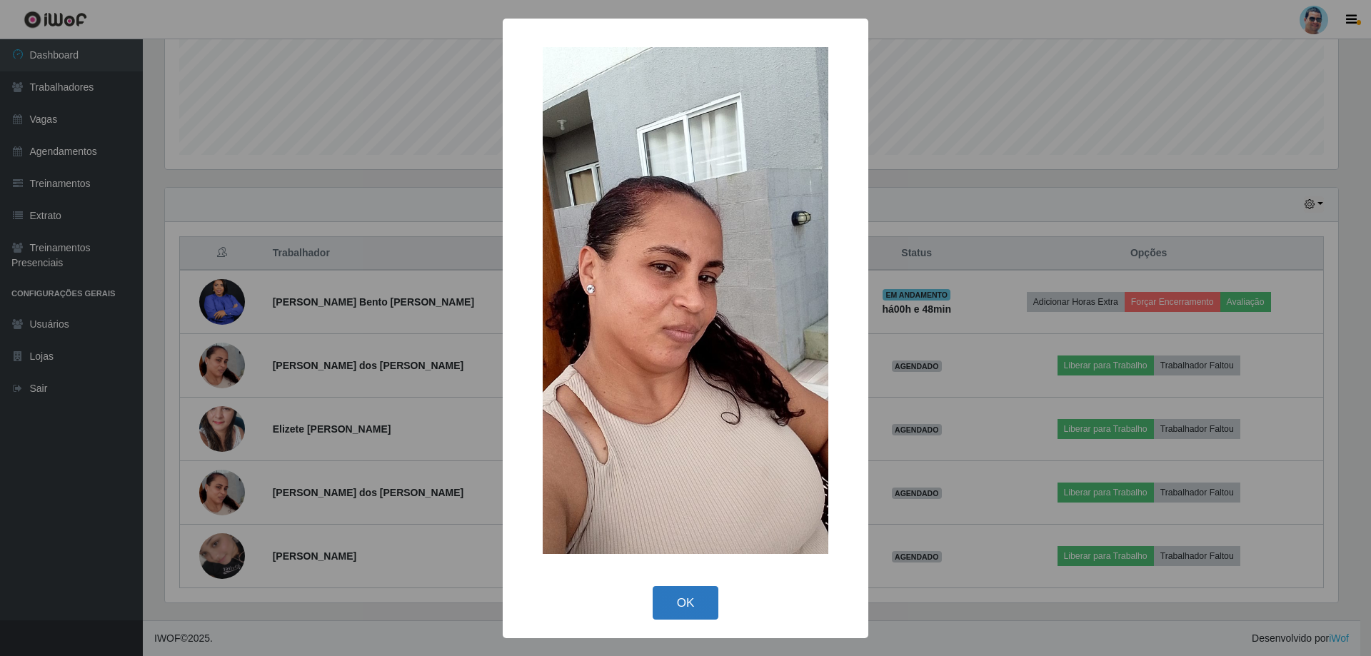
click at [677, 611] on button "OK" at bounding box center [685, 603] width 66 height 34
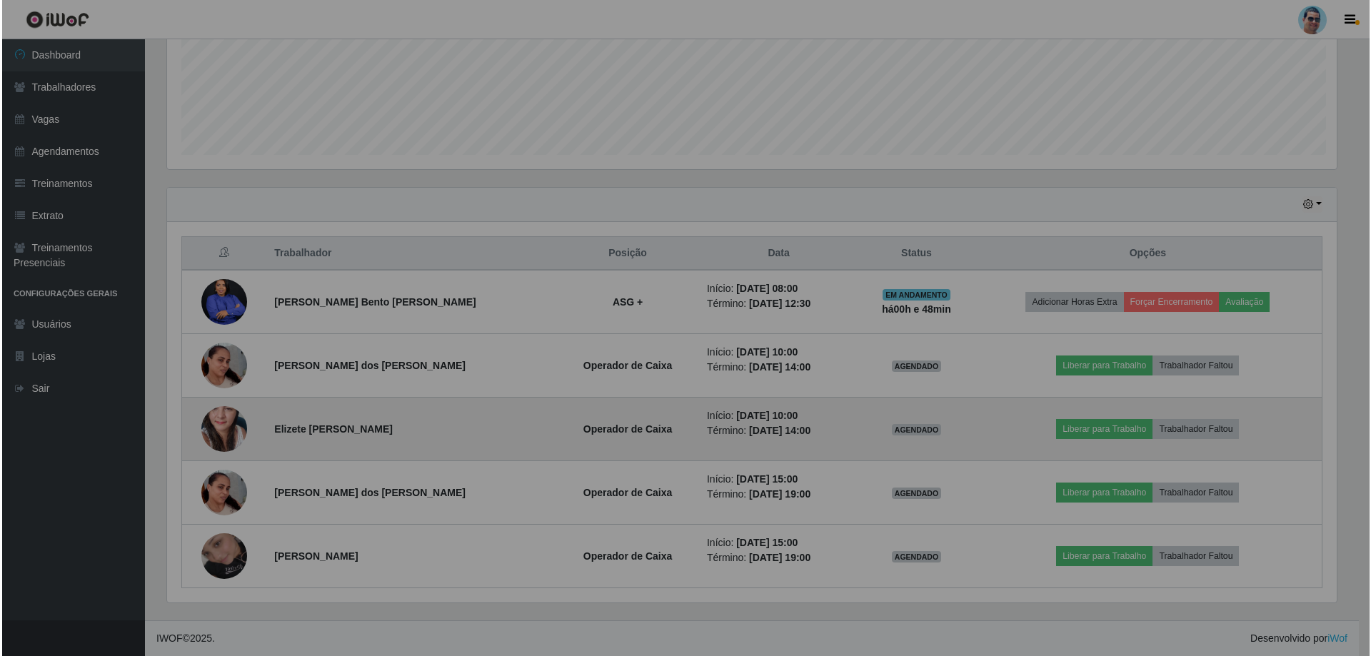
scroll to position [296, 1180]
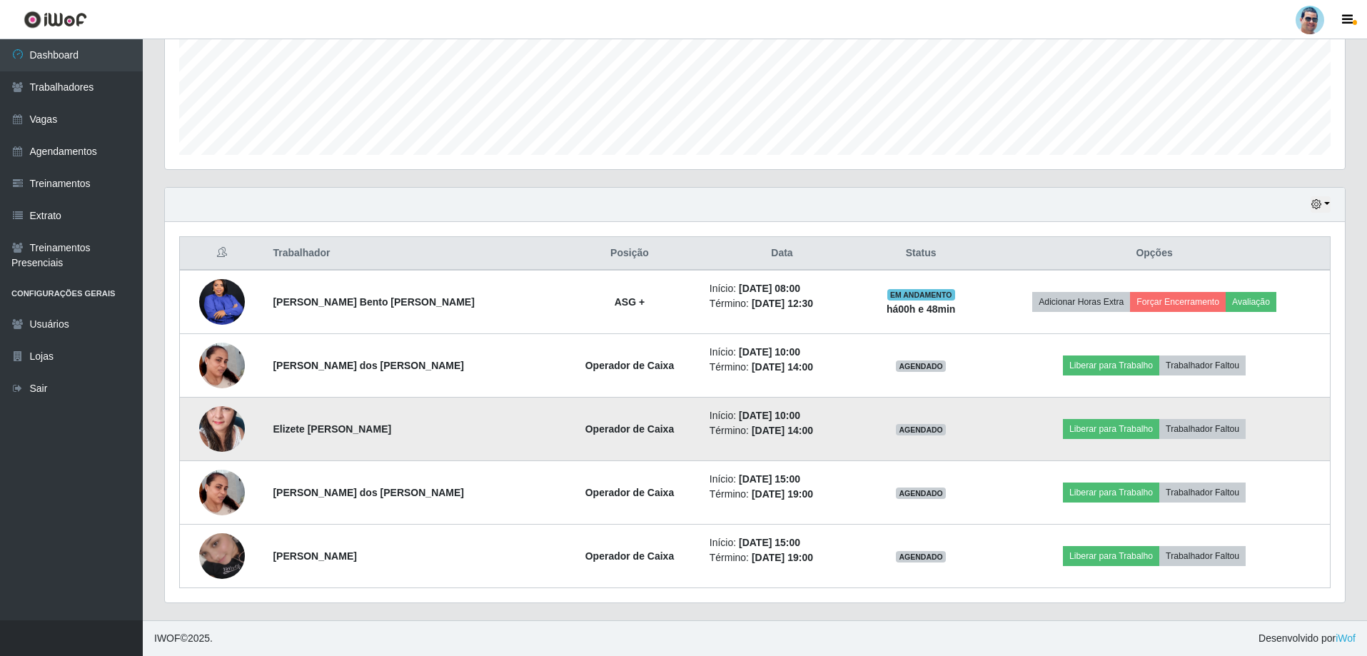
click at [238, 434] on img at bounding box center [222, 428] width 46 height 96
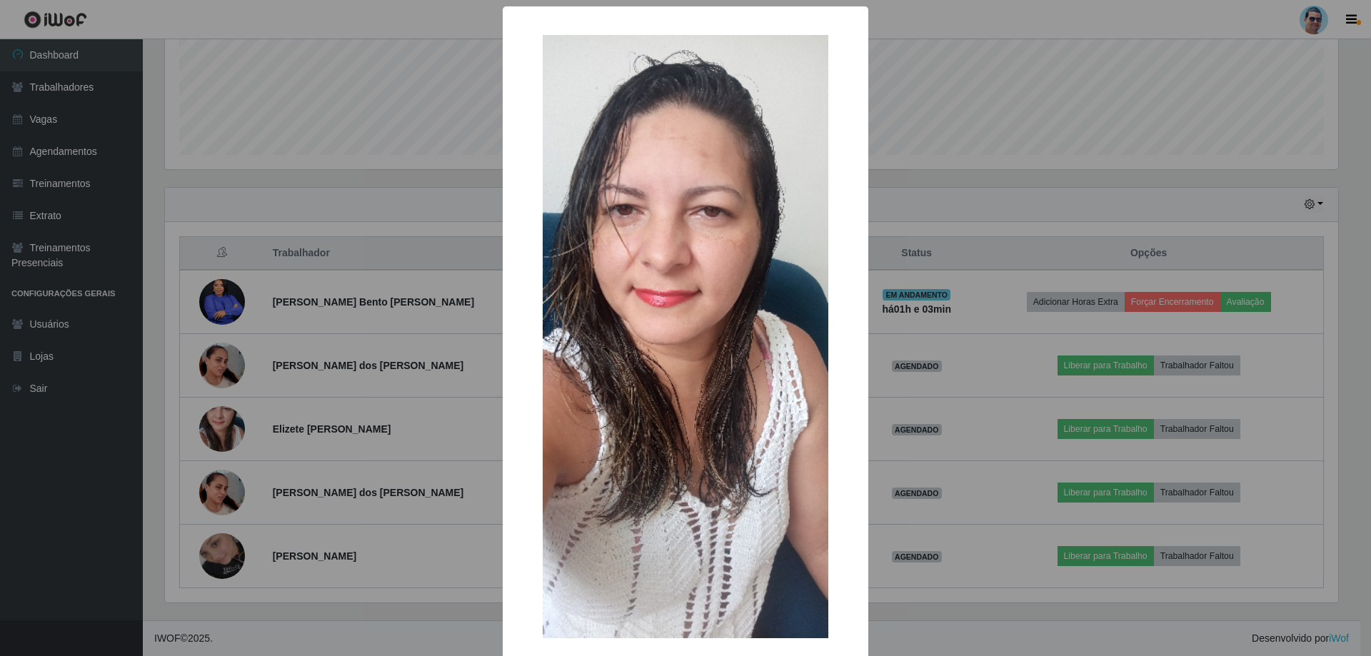
click at [1114, 318] on div "× OK Cancel" at bounding box center [685, 328] width 1371 height 656
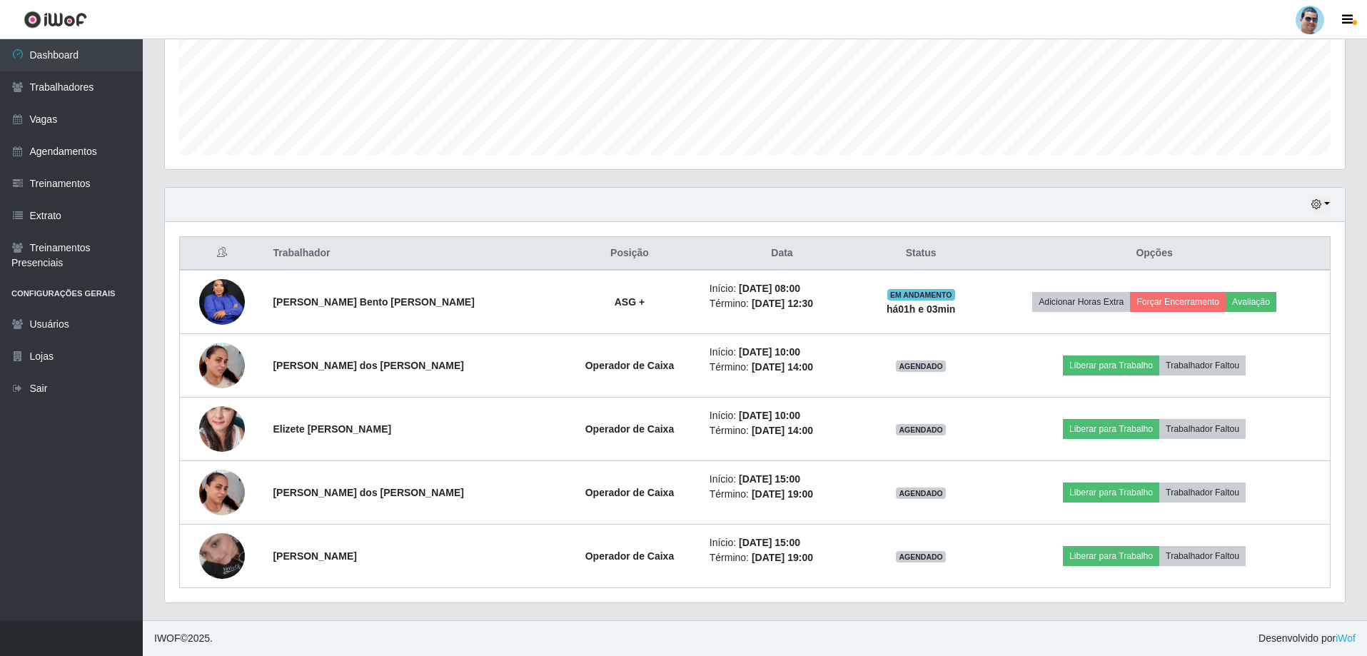
scroll to position [296, 1180]
